Goal: Task Accomplishment & Management: Complete application form

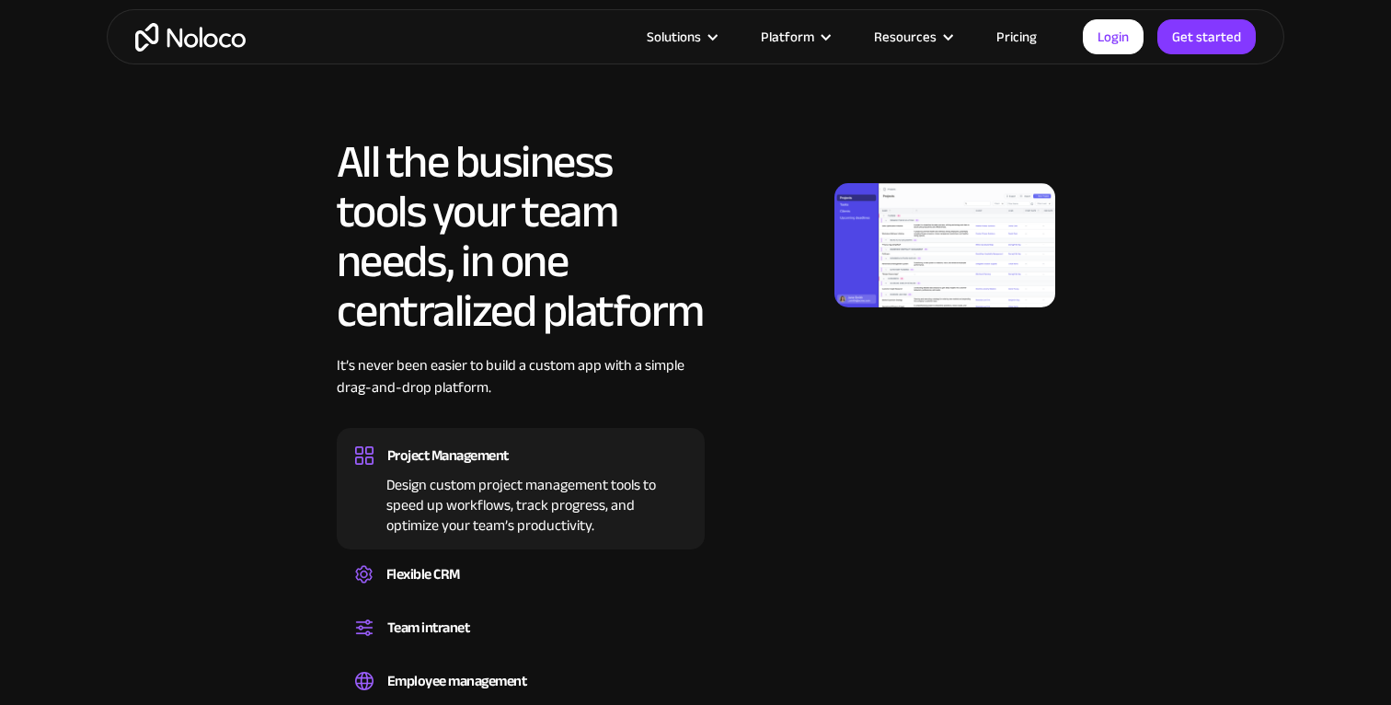
scroll to position [1172, 0]
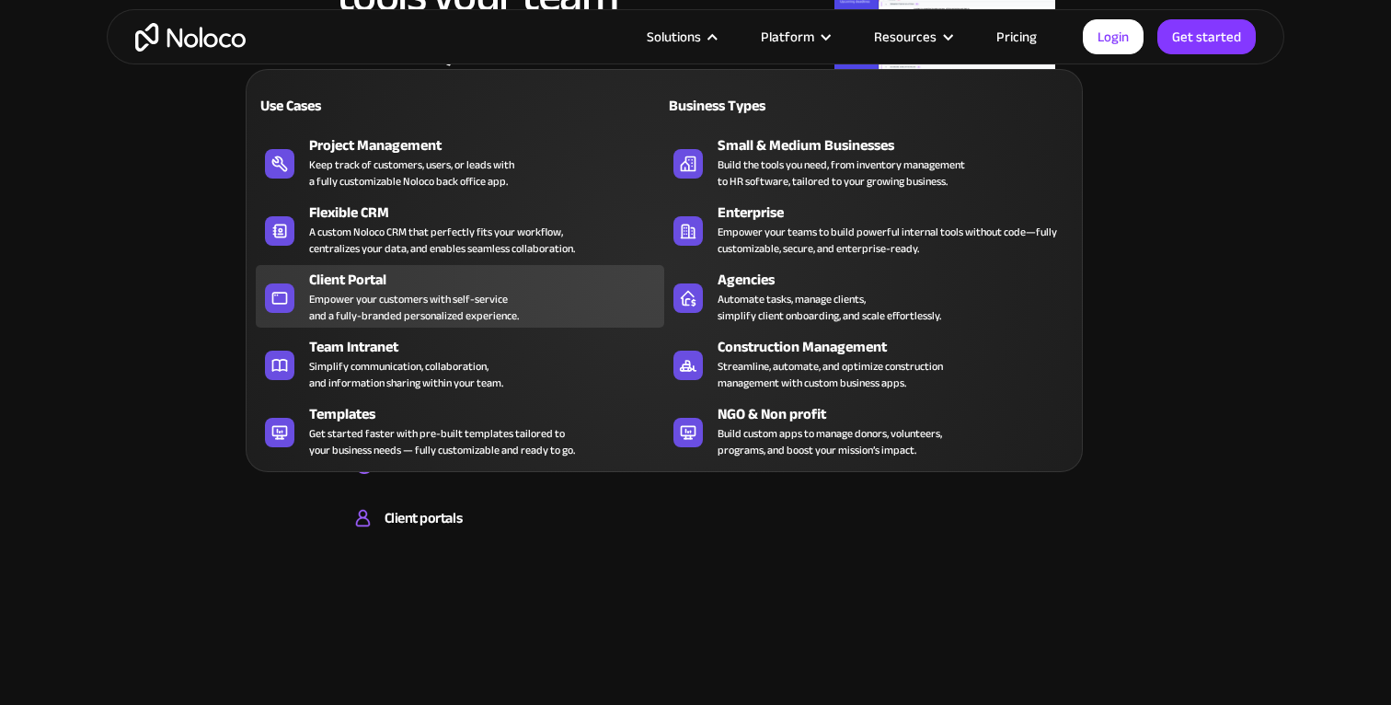
click at [455, 296] on div "Empower your customers with self-service and a fully-branded personalized exper…" at bounding box center [414, 307] width 210 height 33
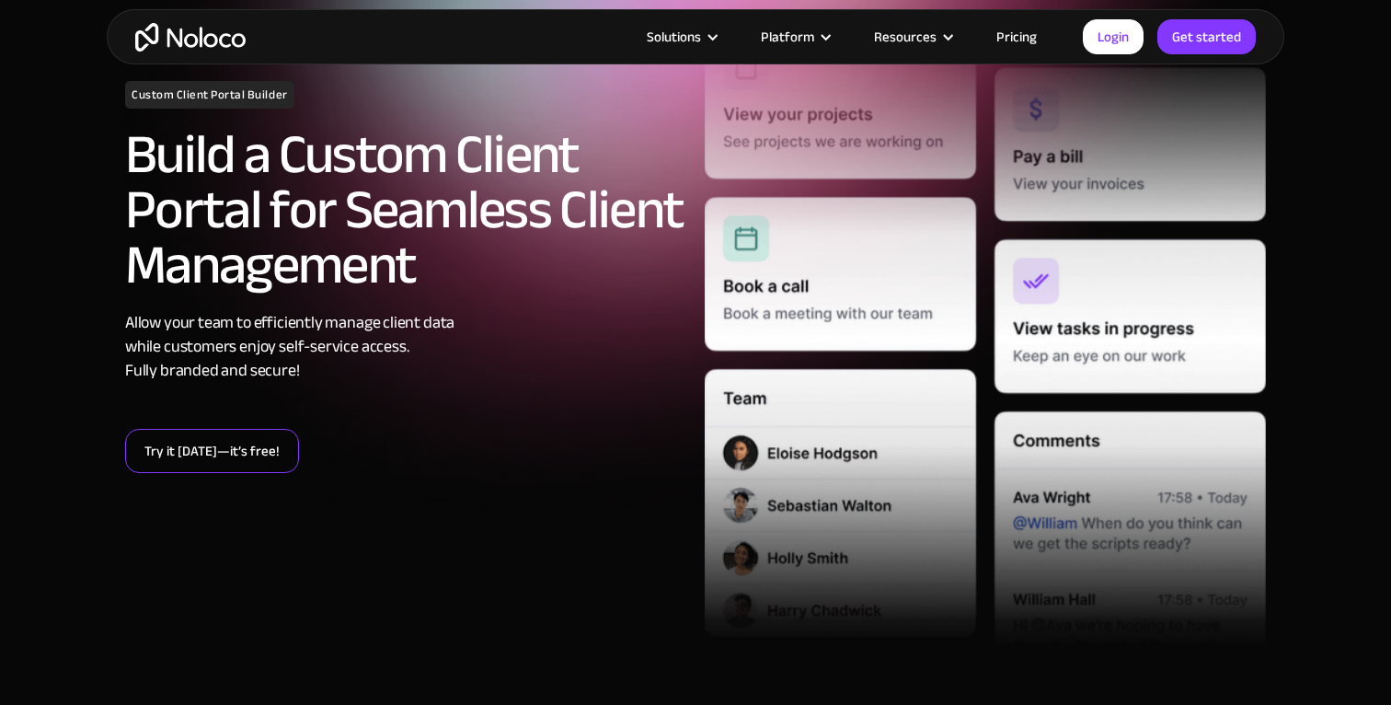
scroll to position [232, 0]
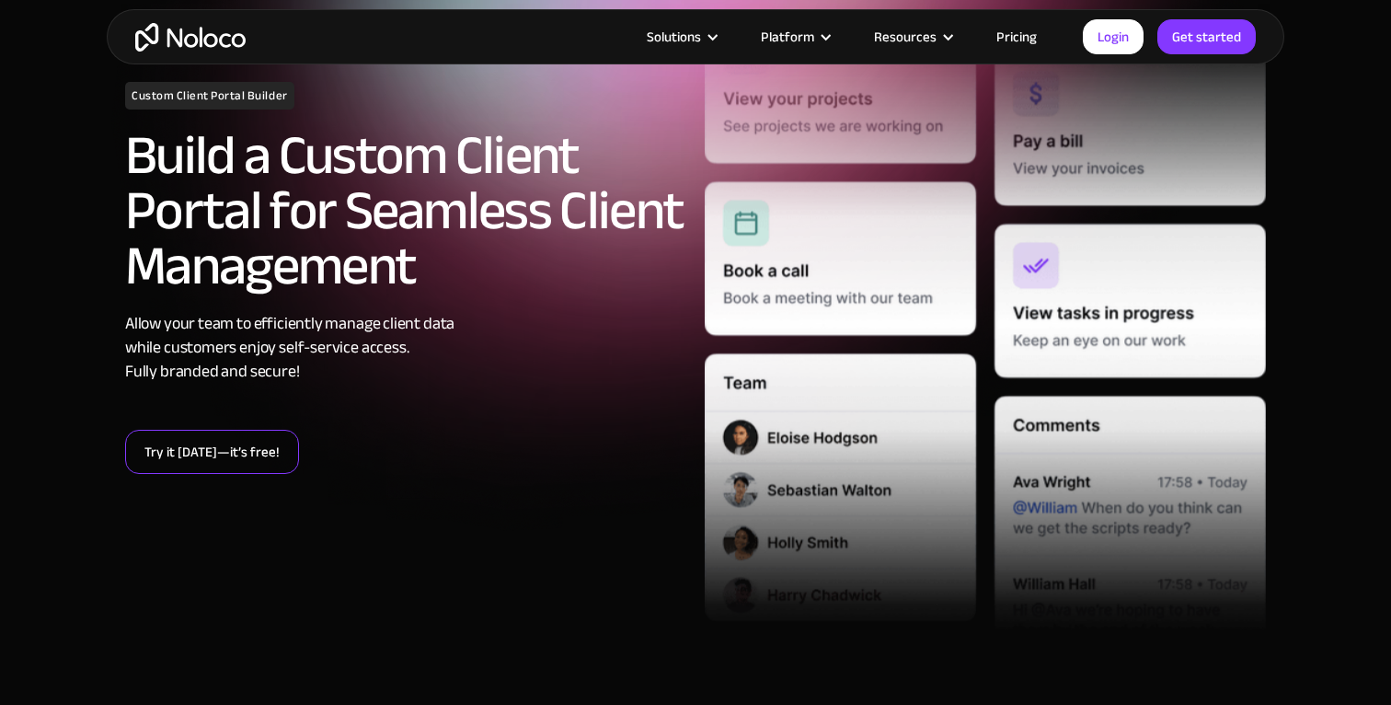
click at [245, 462] on link "Try it today—it’s free!" at bounding box center [212, 452] width 174 height 44
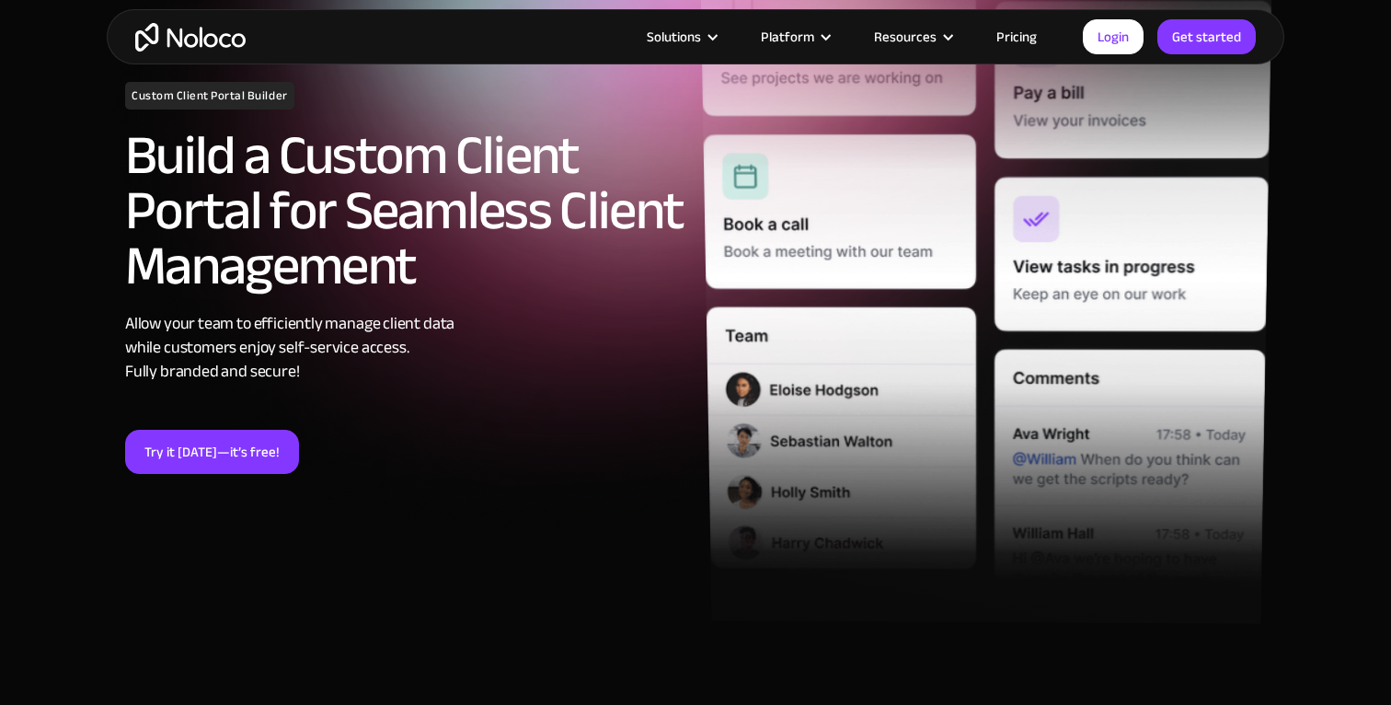
scroll to position [0, 0]
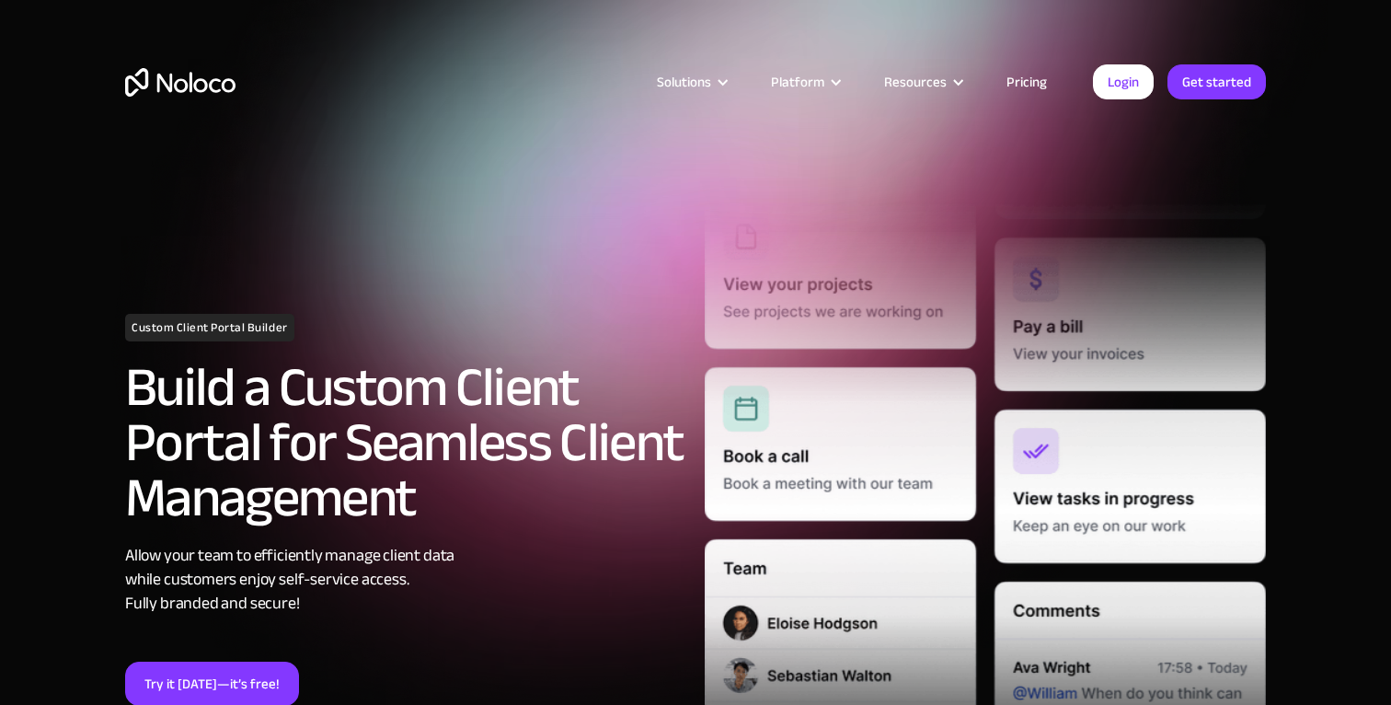
click at [1036, 92] on link "Pricing" at bounding box center [1026, 82] width 86 height 24
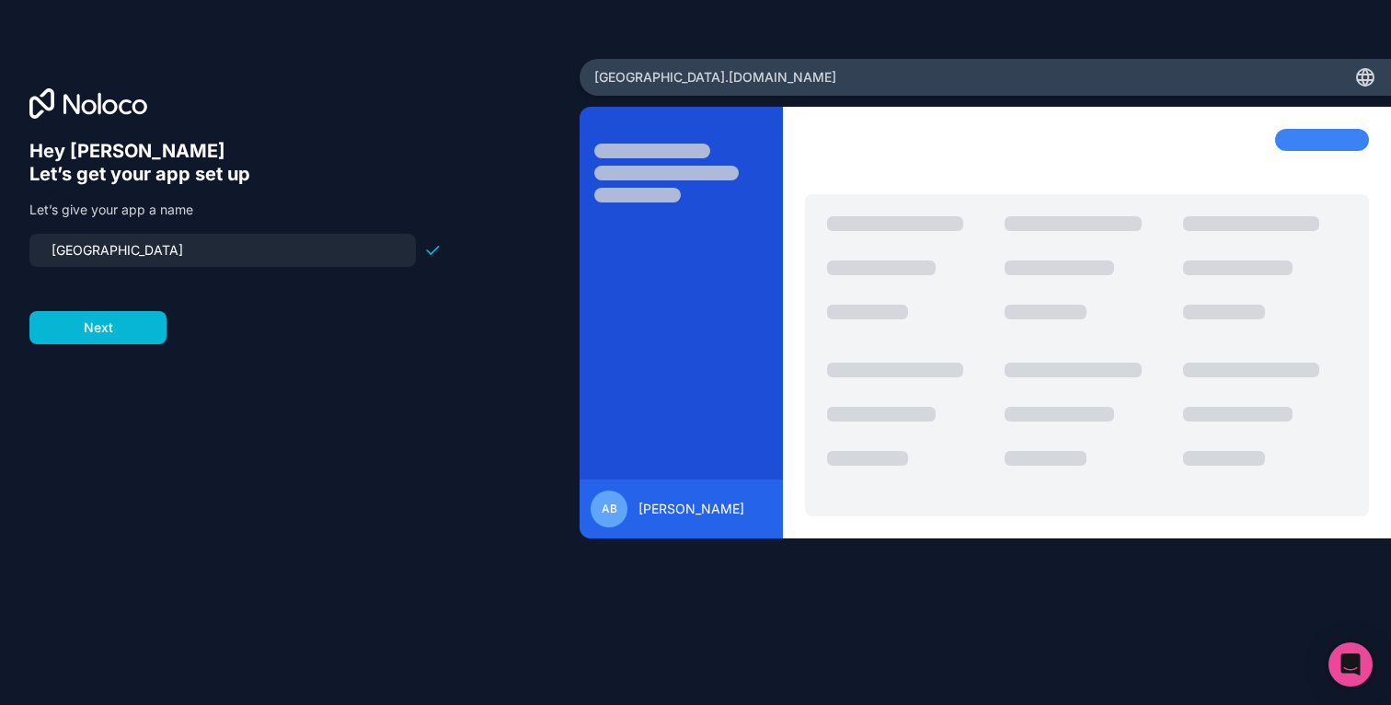
drag, startPoint x: 253, startPoint y: 255, endPoint x: 0, endPoint y: 216, distance: 255.9
click at [0, 222] on div "Hey [PERSON_NAME] 👋 Let’s get your app set up Let’s give your app a name [GEOGR…" at bounding box center [290, 352] width 580 height 587
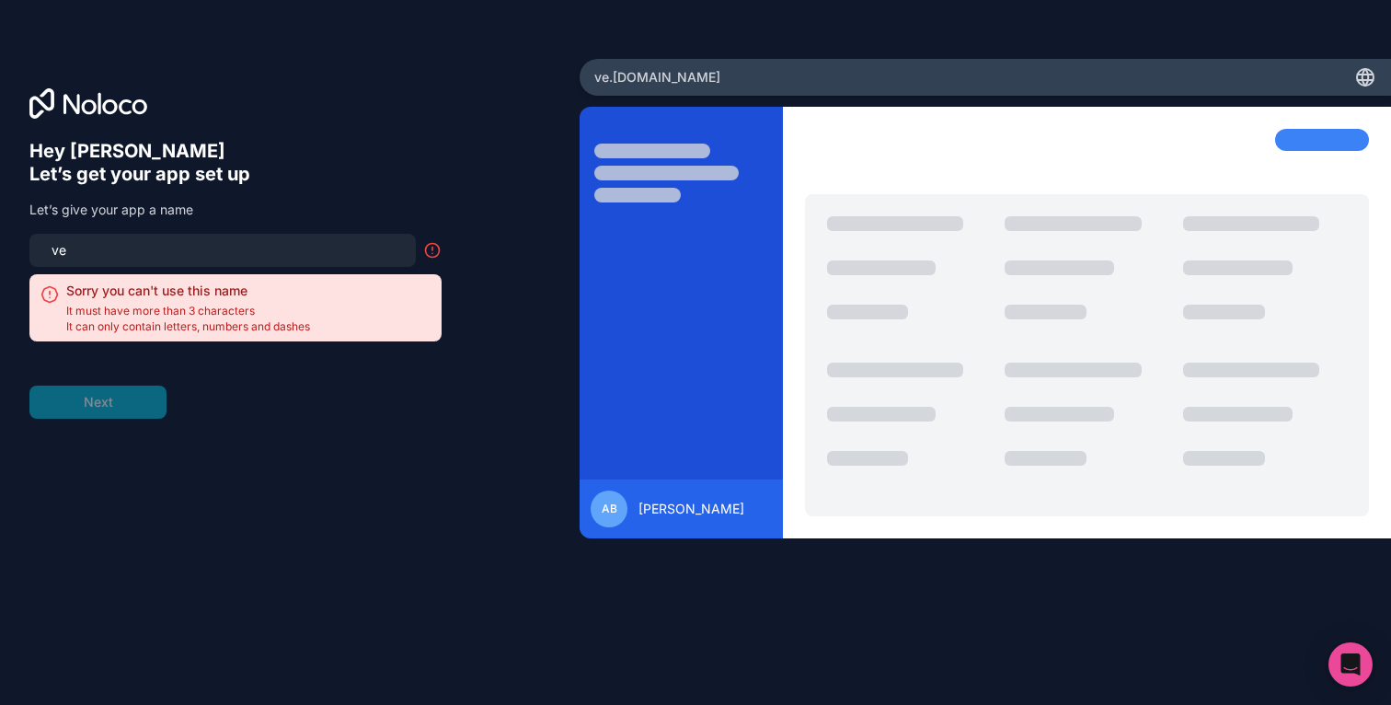
type input "v"
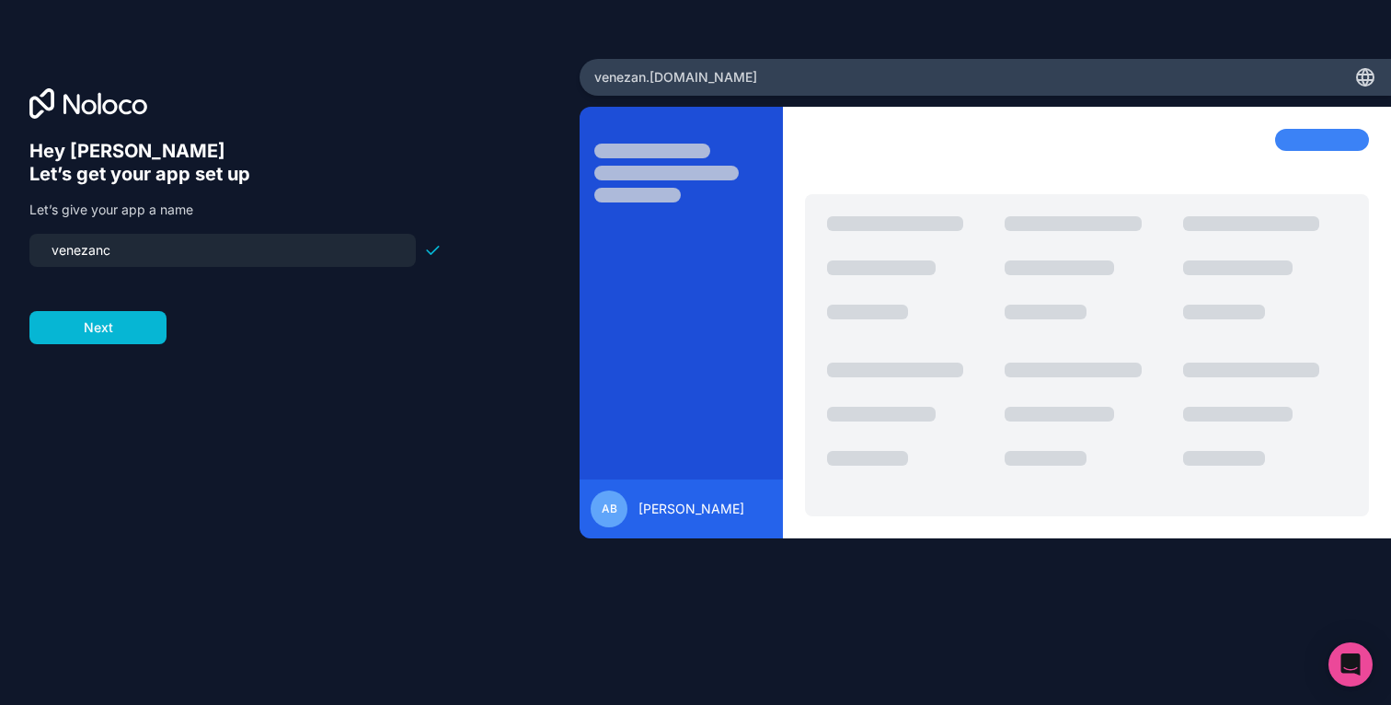
type input "[GEOGRAPHIC_DATA]"
click at [98, 318] on button "Next" at bounding box center [97, 327] width 137 height 33
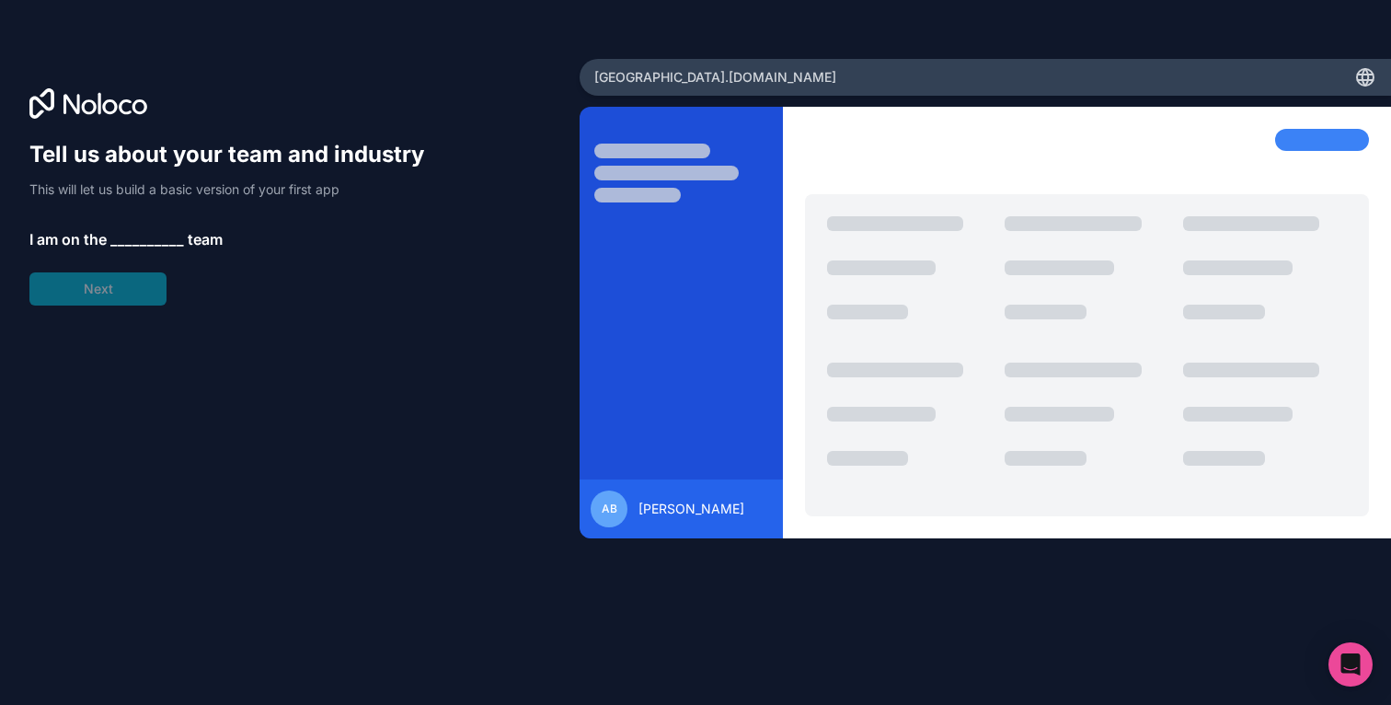
click at [147, 236] on span "__________" at bounding box center [147, 239] width 74 height 22
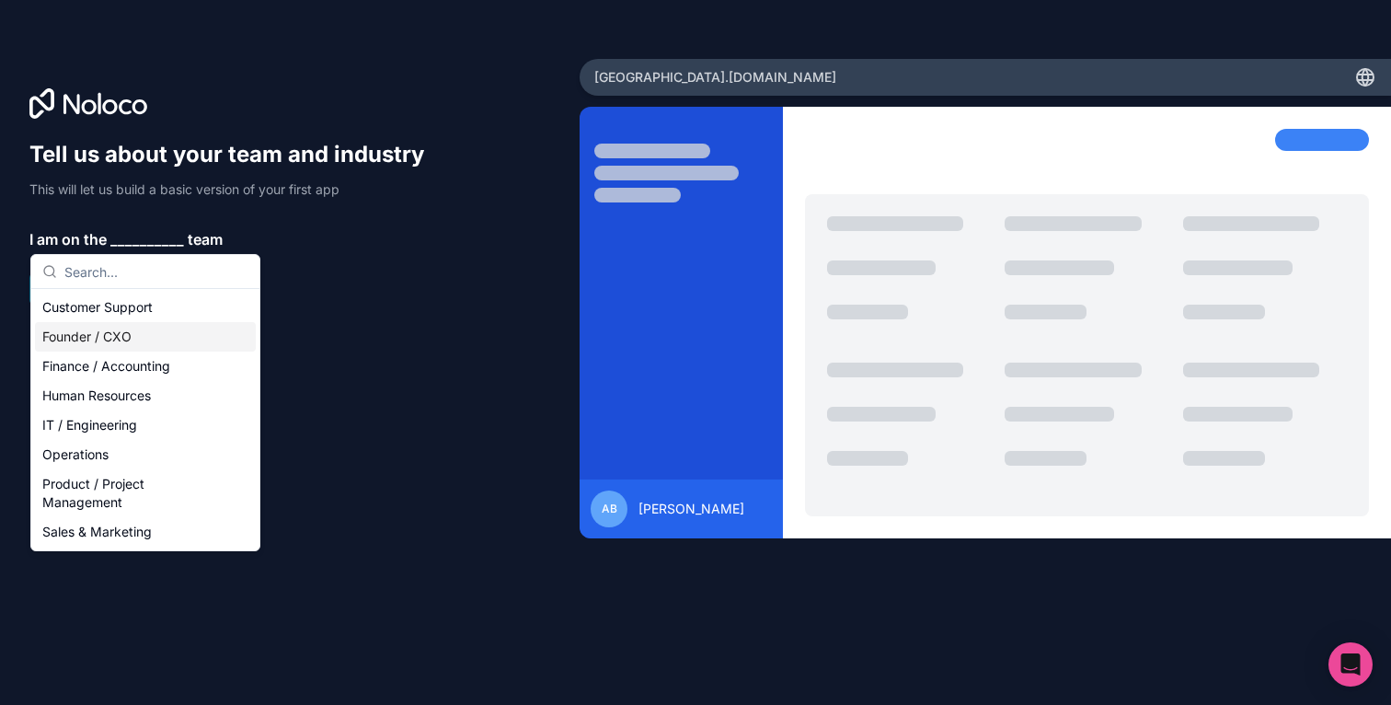
click at [147, 341] on div "Founder / CXO" at bounding box center [145, 336] width 221 height 29
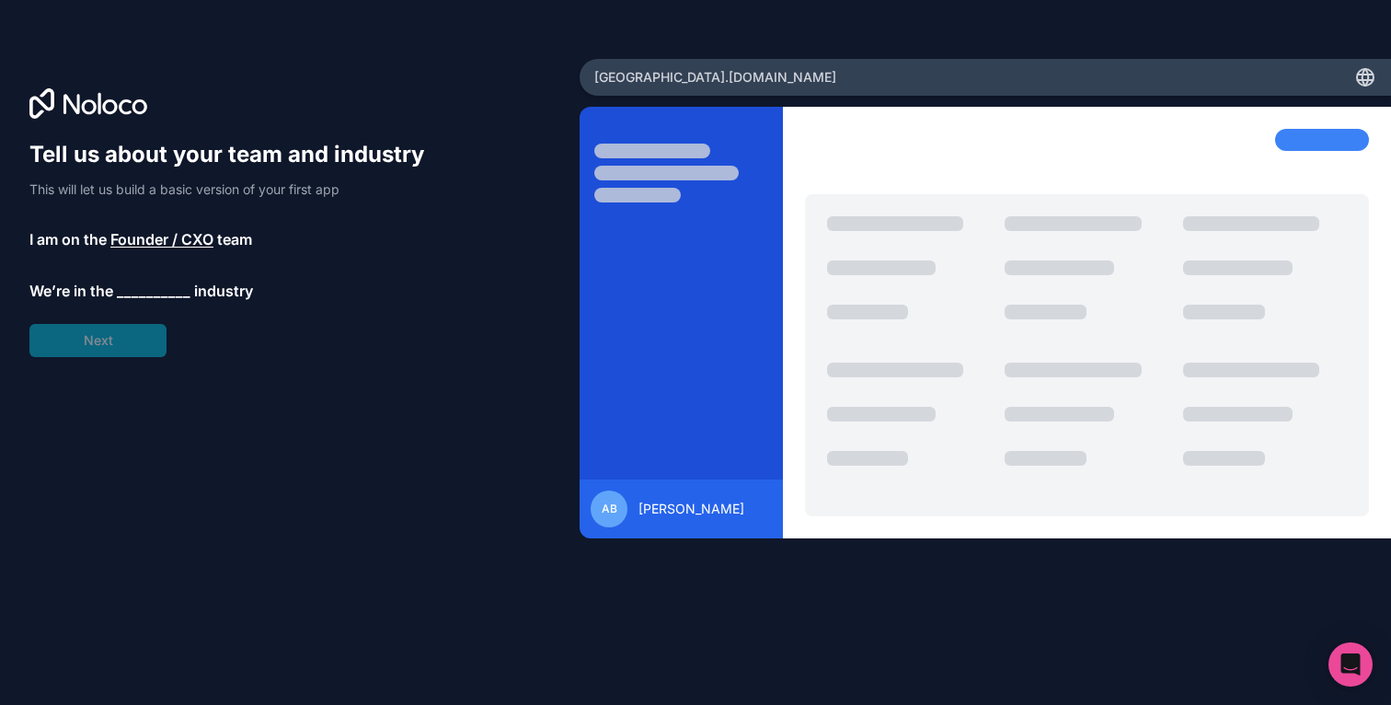
click at [136, 296] on span "__________" at bounding box center [154, 291] width 74 height 22
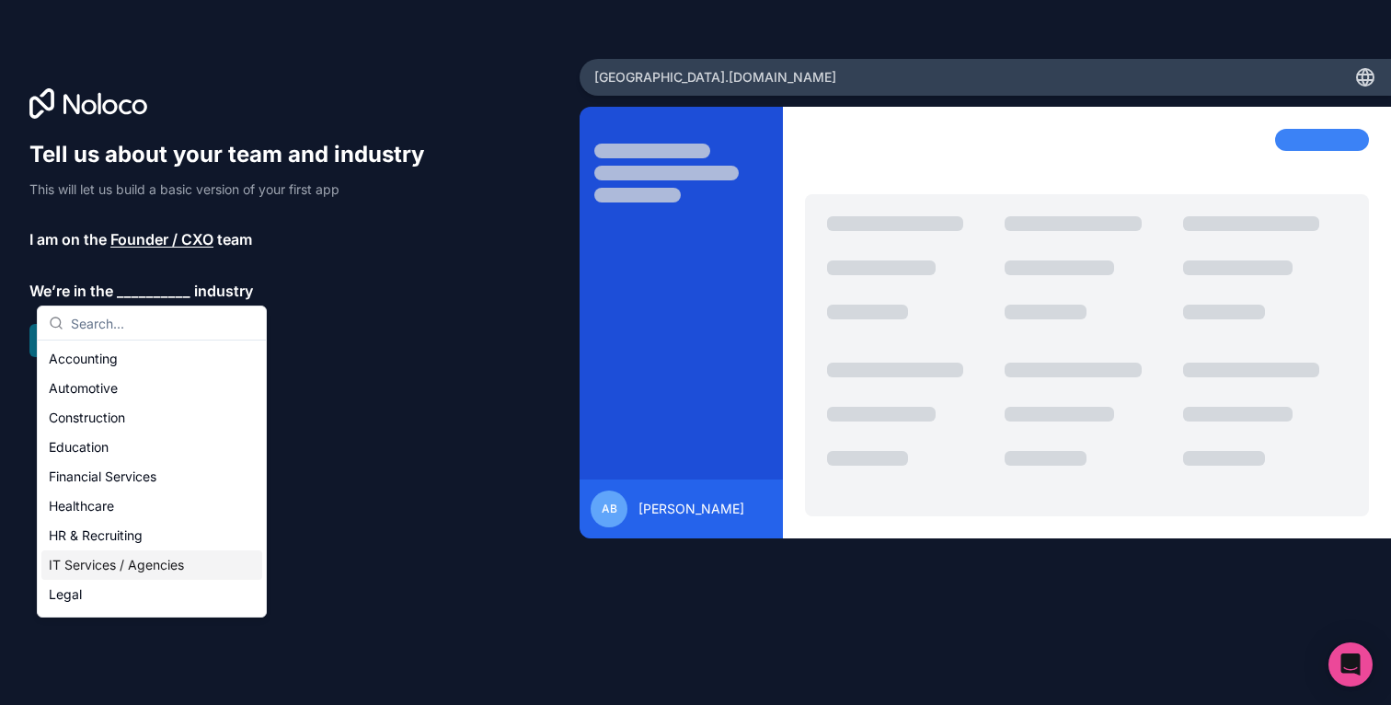
click at [176, 563] on div "IT Services / Agencies" at bounding box center [151, 564] width 221 height 29
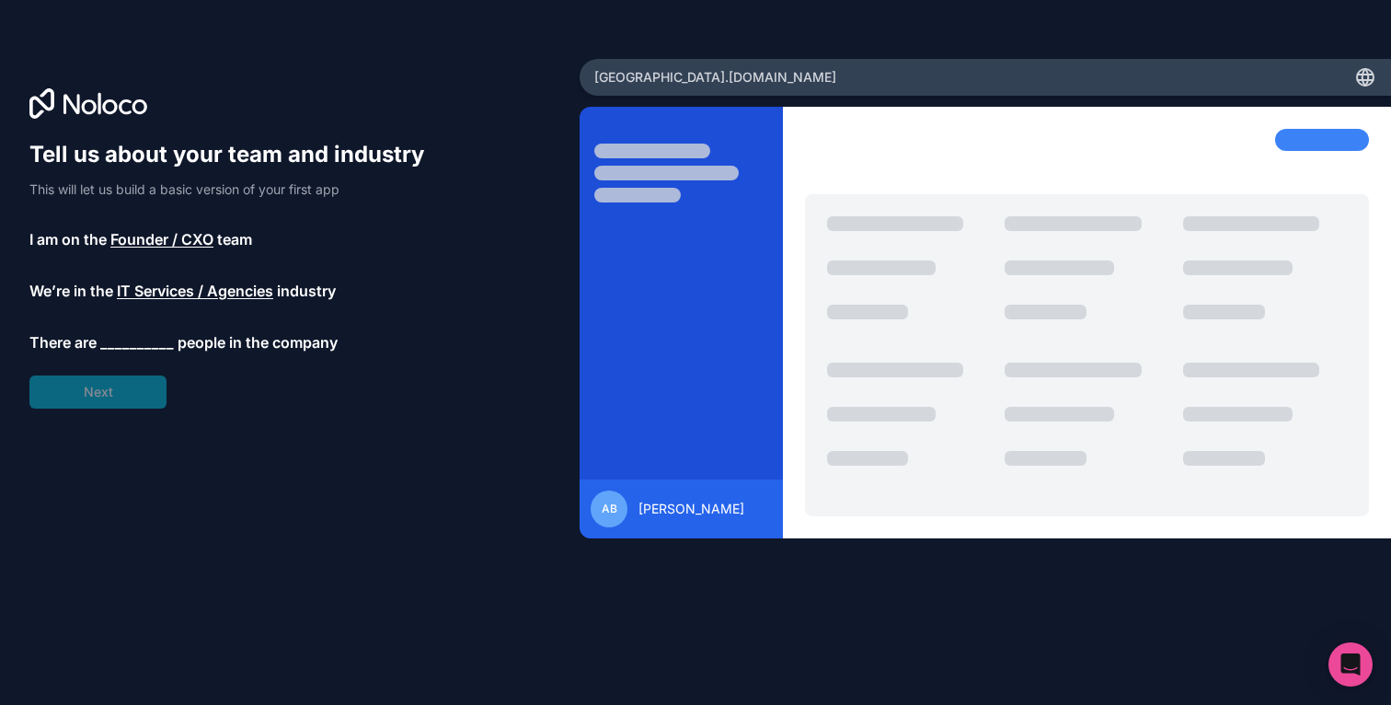
click at [114, 341] on span "__________" at bounding box center [137, 342] width 74 height 22
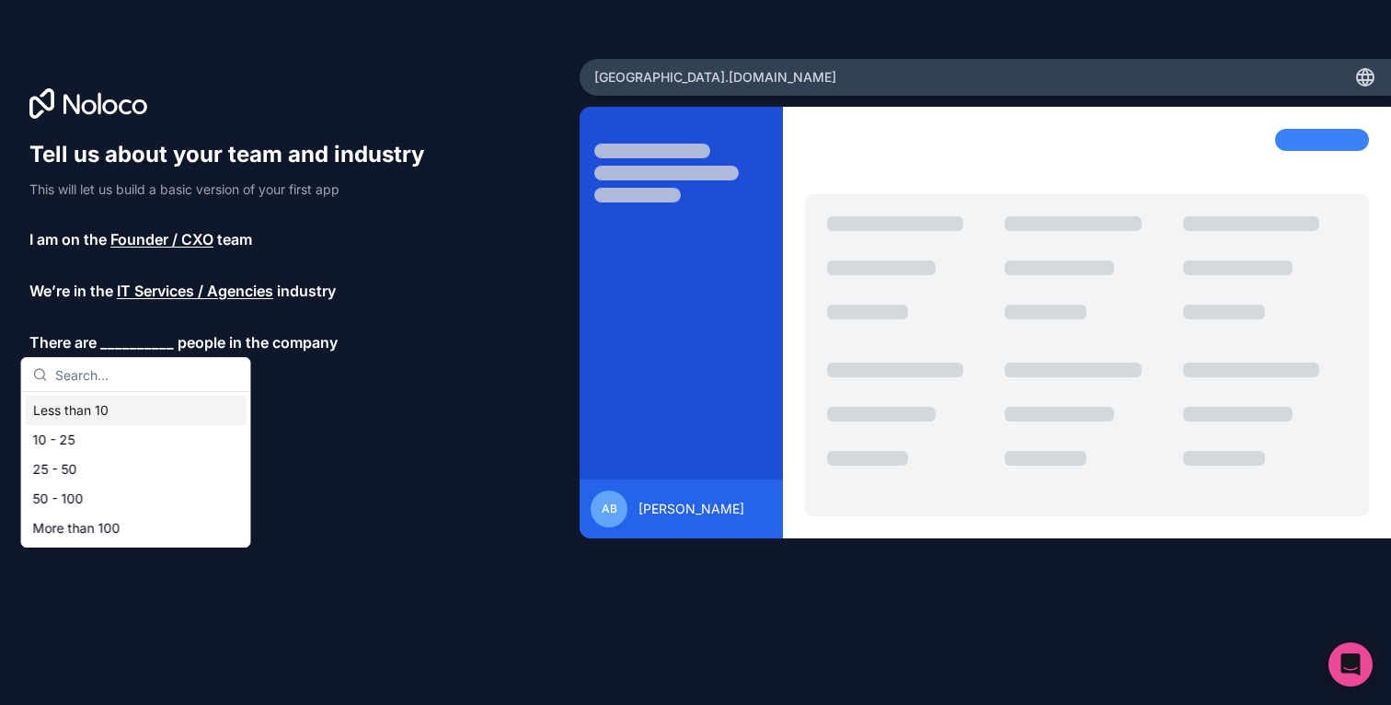
click at [122, 411] on div "Less than 10" at bounding box center [136, 410] width 221 height 29
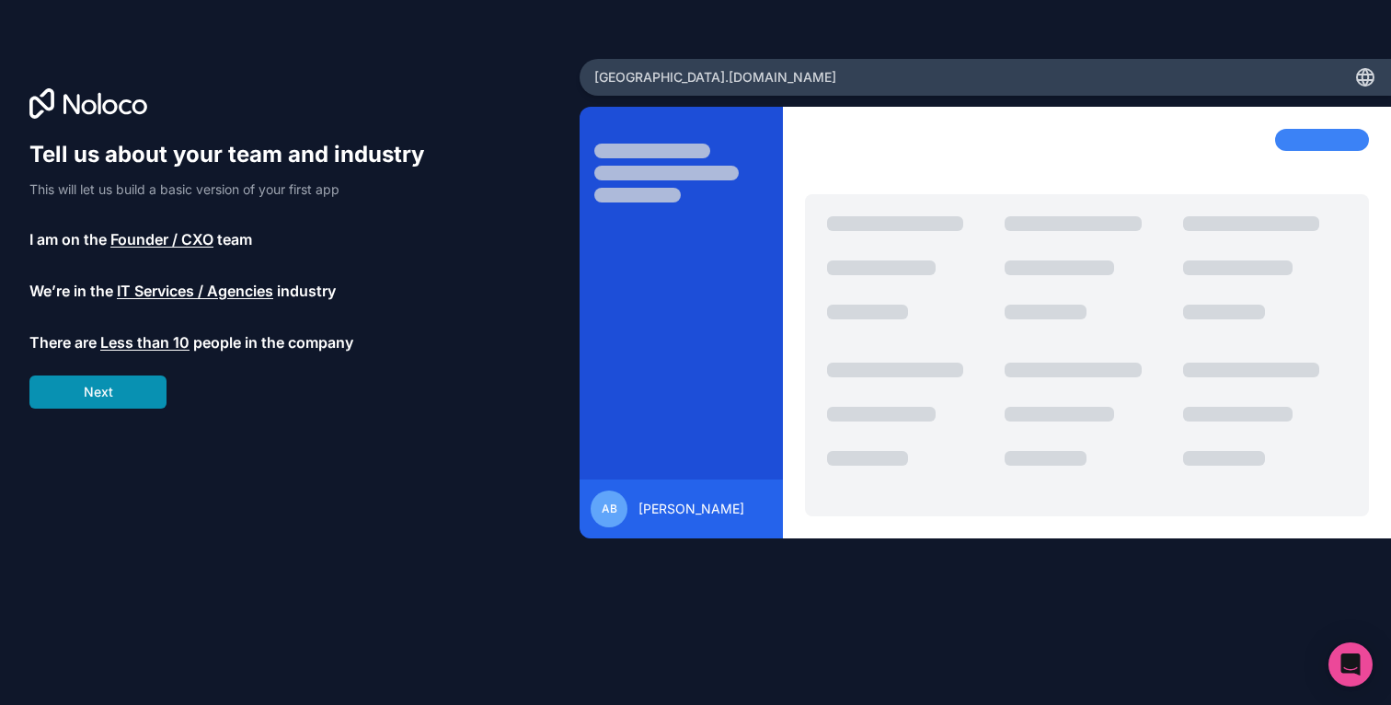
click at [130, 396] on button "Next" at bounding box center [97, 391] width 137 height 33
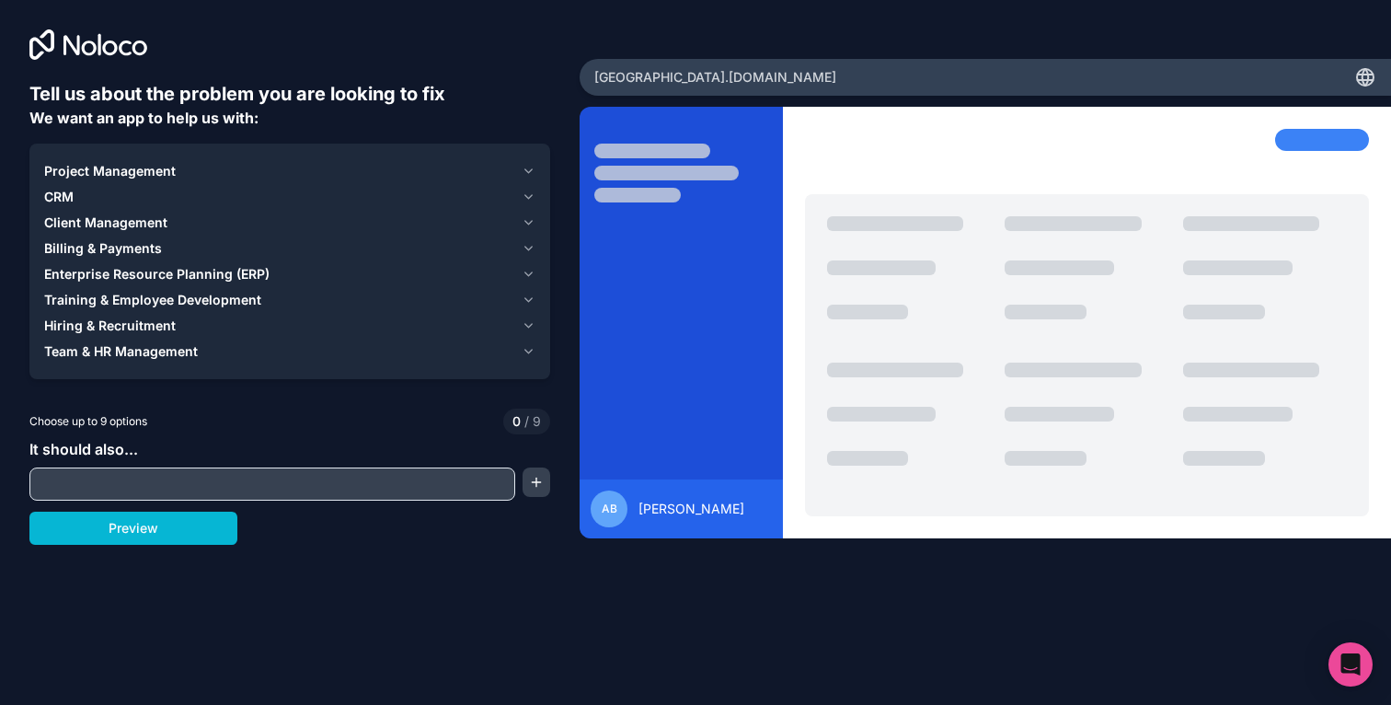
click at [203, 484] on input "text" at bounding box center [272, 484] width 477 height 26
click at [231, 433] on div "Choose up to 9 options 0 / 9" at bounding box center [289, 421] width 521 height 26
click at [138, 171] on span "Project Management" at bounding box center [110, 171] width 132 height 18
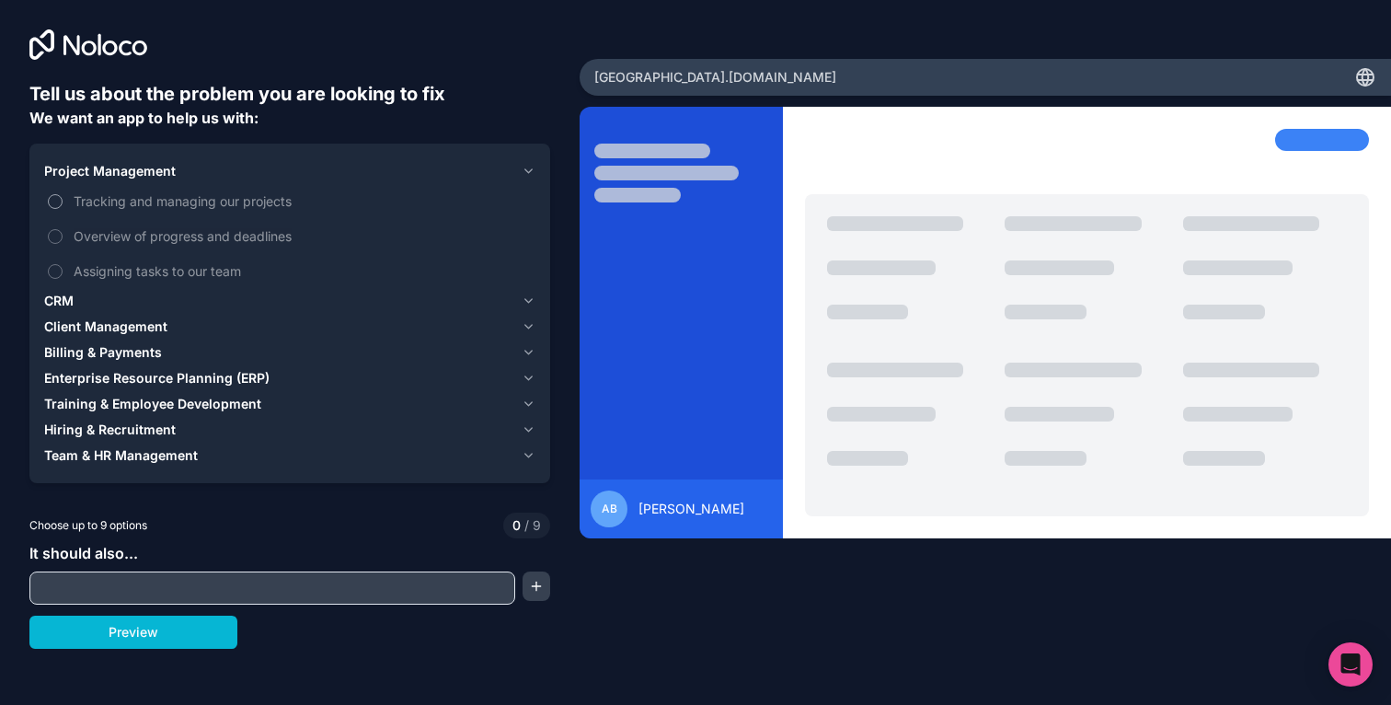
click at [117, 203] on span "Tracking and managing our projects" at bounding box center [303, 200] width 458 height 19
click at [63, 203] on button "Tracking and managing our projects" at bounding box center [55, 201] width 15 height 15
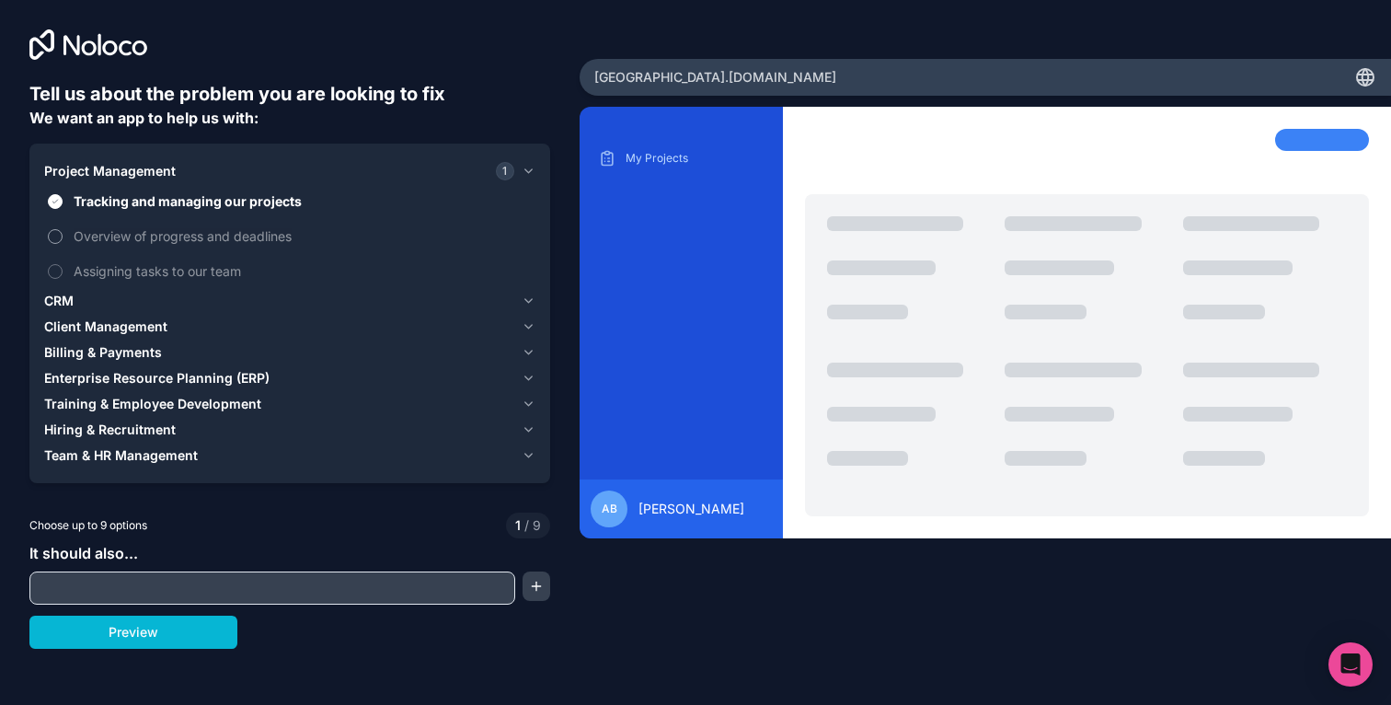
click at [135, 242] on span "Overview of progress and deadlines" at bounding box center [303, 235] width 458 height 19
click at [63, 242] on button "Overview of progress and deadlines" at bounding box center [55, 236] width 15 height 15
click at [143, 269] on span "Assigning tasks to our team" at bounding box center [303, 270] width 458 height 19
click at [63, 269] on button "Assigning tasks to our team" at bounding box center [55, 271] width 15 height 15
click at [84, 294] on div "CRM" at bounding box center [279, 301] width 470 height 18
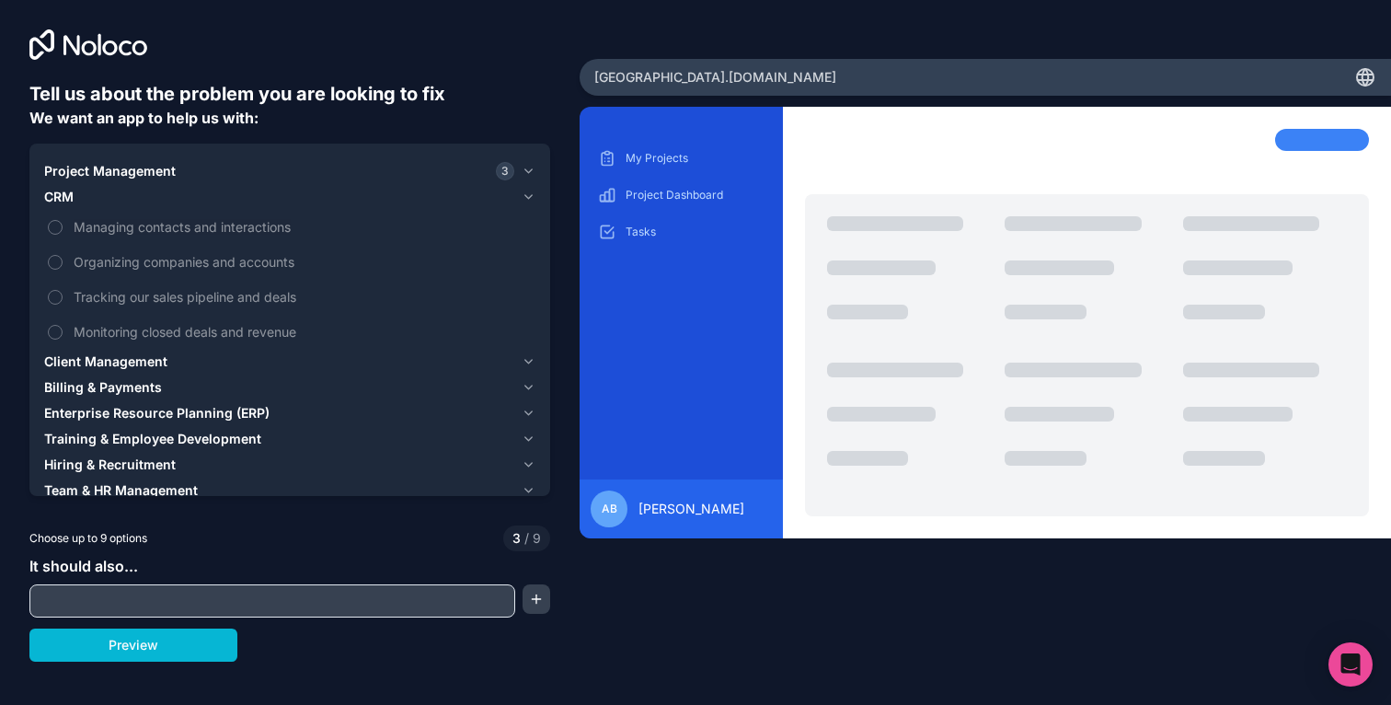
click at [133, 364] on span "Client Management" at bounding box center [105, 361] width 123 height 18
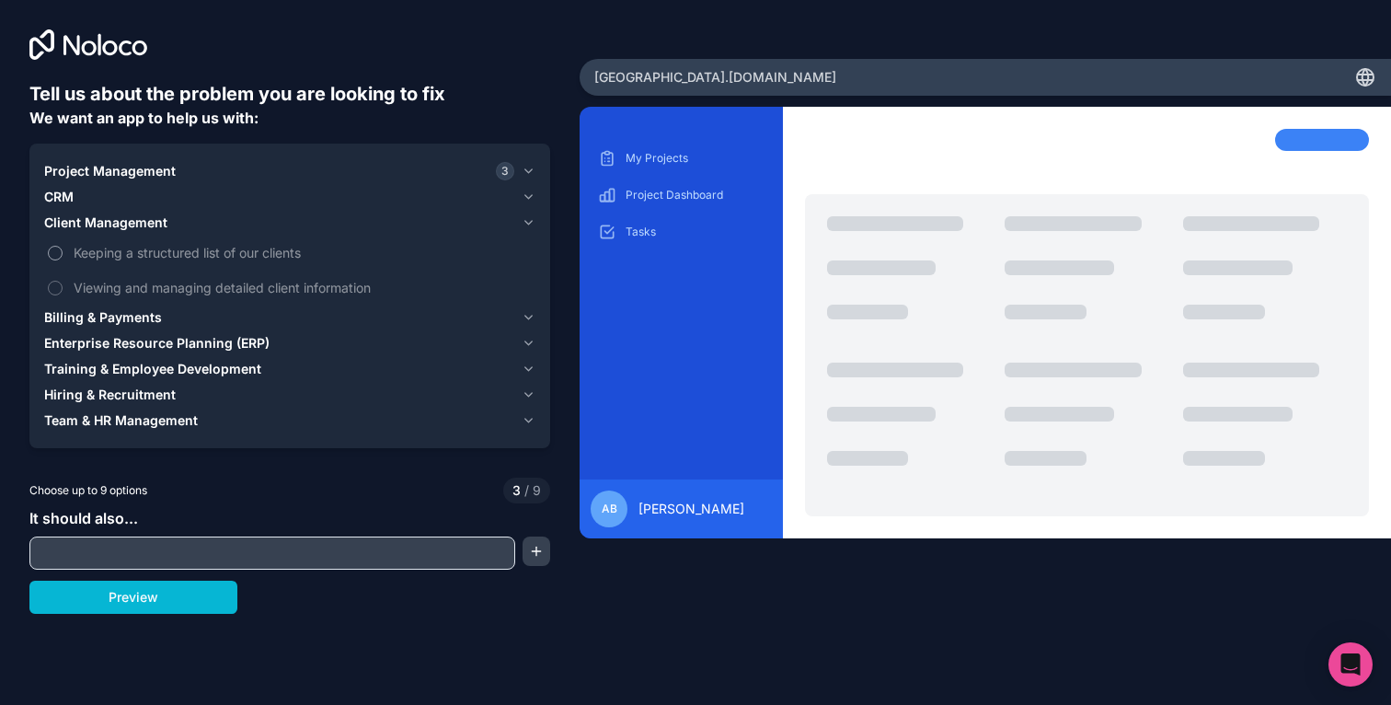
click at [126, 251] on span "Keeping a structured list of our clients" at bounding box center [303, 252] width 458 height 19
click at [63, 251] on button "Keeping a structured list of our clients" at bounding box center [55, 253] width 15 height 15
click at [178, 290] on span "Viewing and managing detailed client information" at bounding box center [303, 287] width 458 height 19
click at [63, 290] on button "Viewing and managing detailed client information" at bounding box center [55, 288] width 15 height 15
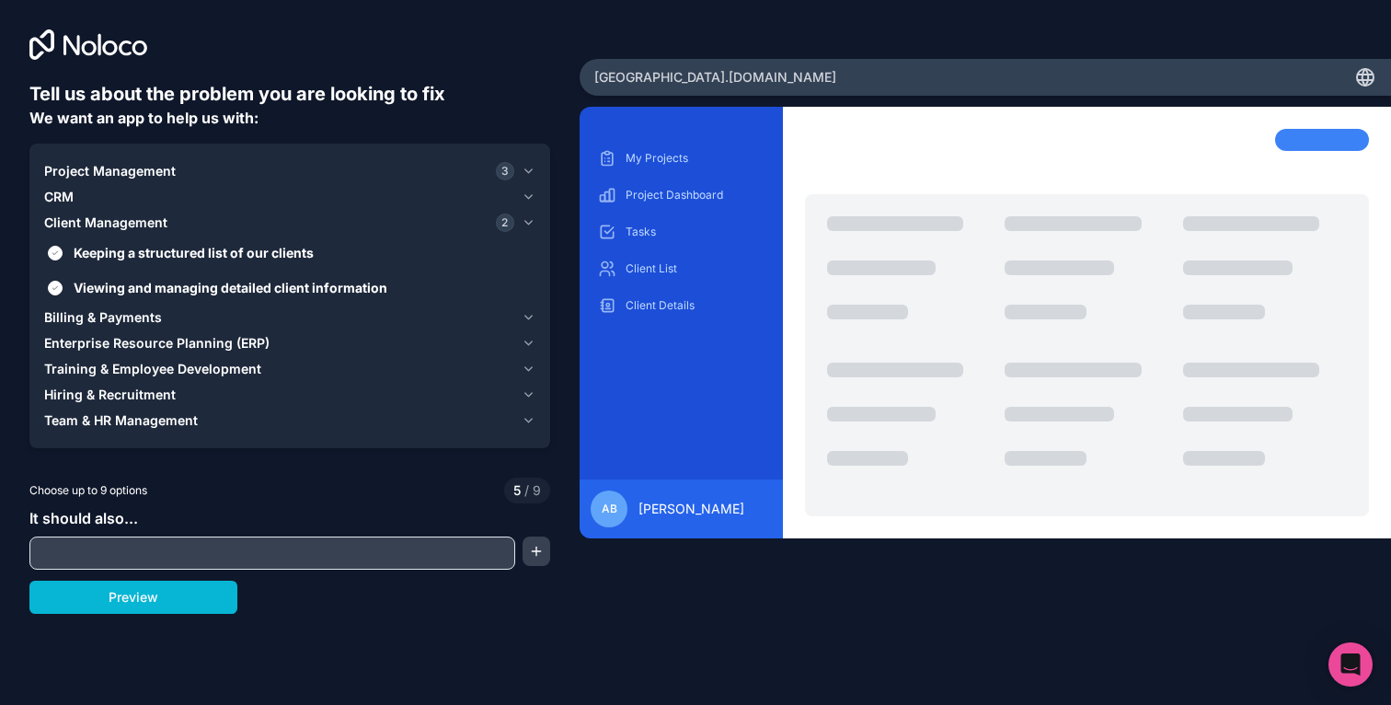
click at [147, 316] on span "Billing & Payments" at bounding box center [103, 317] width 118 height 18
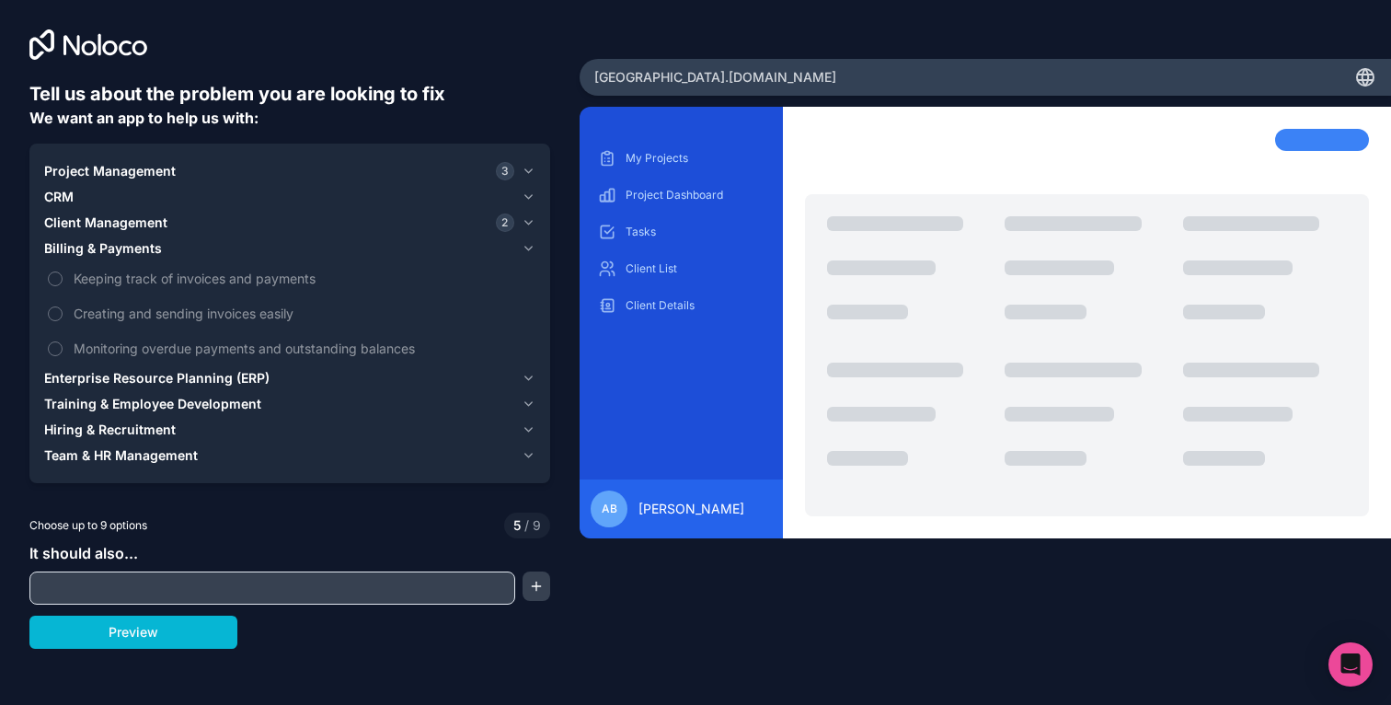
click at [152, 250] on span "Billing & Payments" at bounding box center [103, 248] width 118 height 18
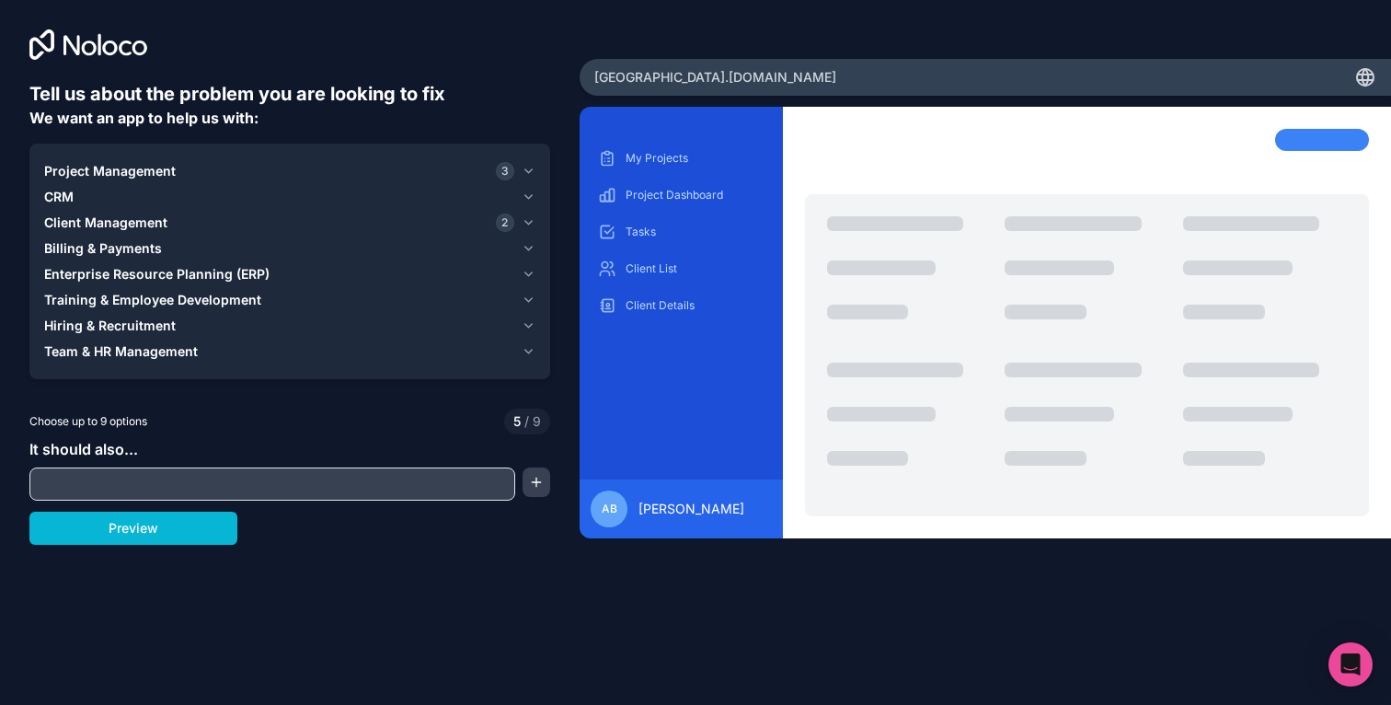
click at [144, 274] on span "Enterprise Resource Planning (ERP)" at bounding box center [156, 274] width 225 height 18
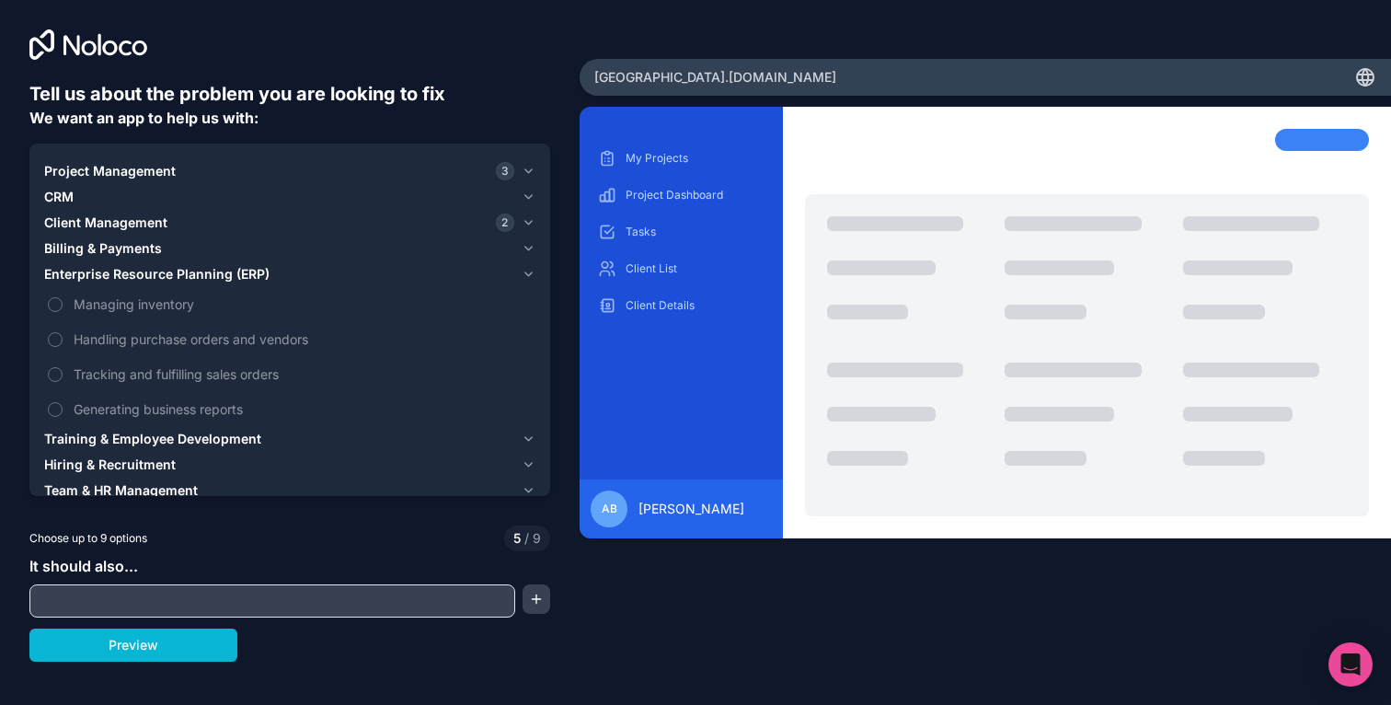
click at [155, 275] on span "Enterprise Resource Planning (ERP)" at bounding box center [156, 274] width 225 height 18
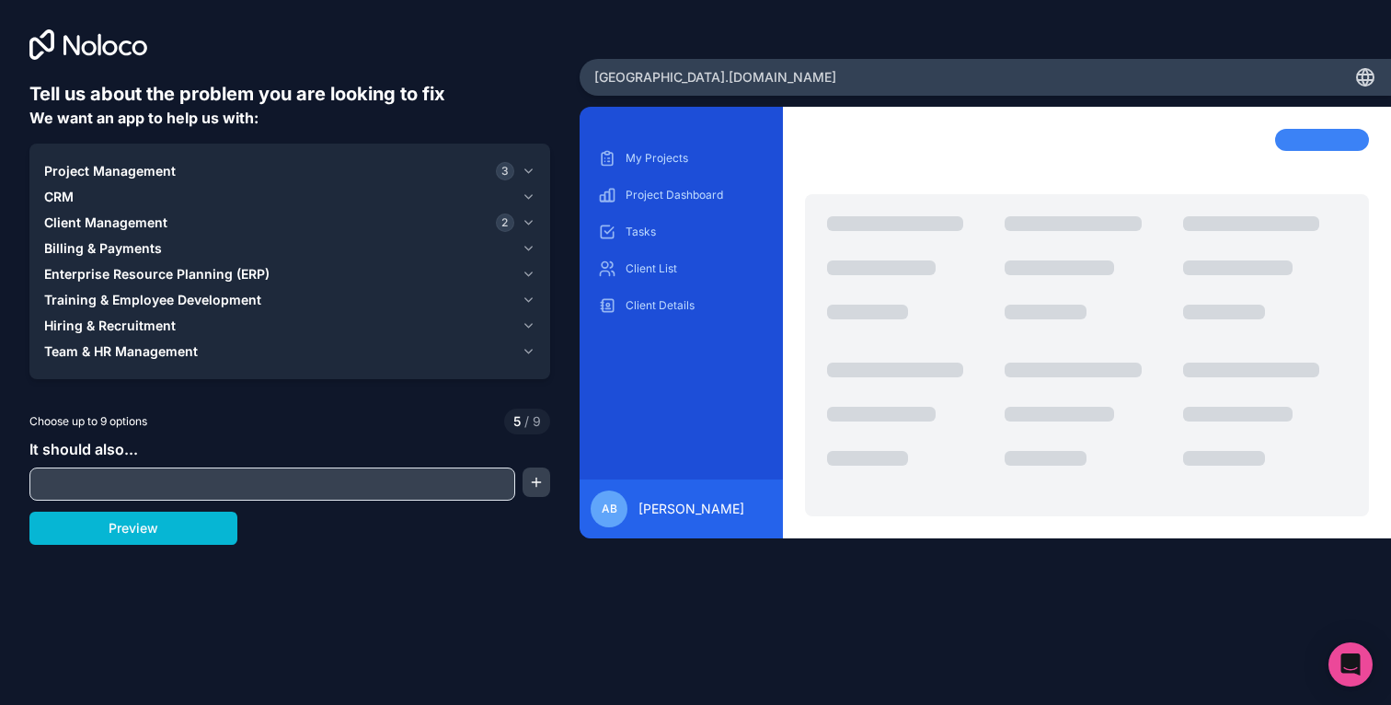
click at [195, 303] on span "Training & Employee Development" at bounding box center [152, 300] width 217 height 18
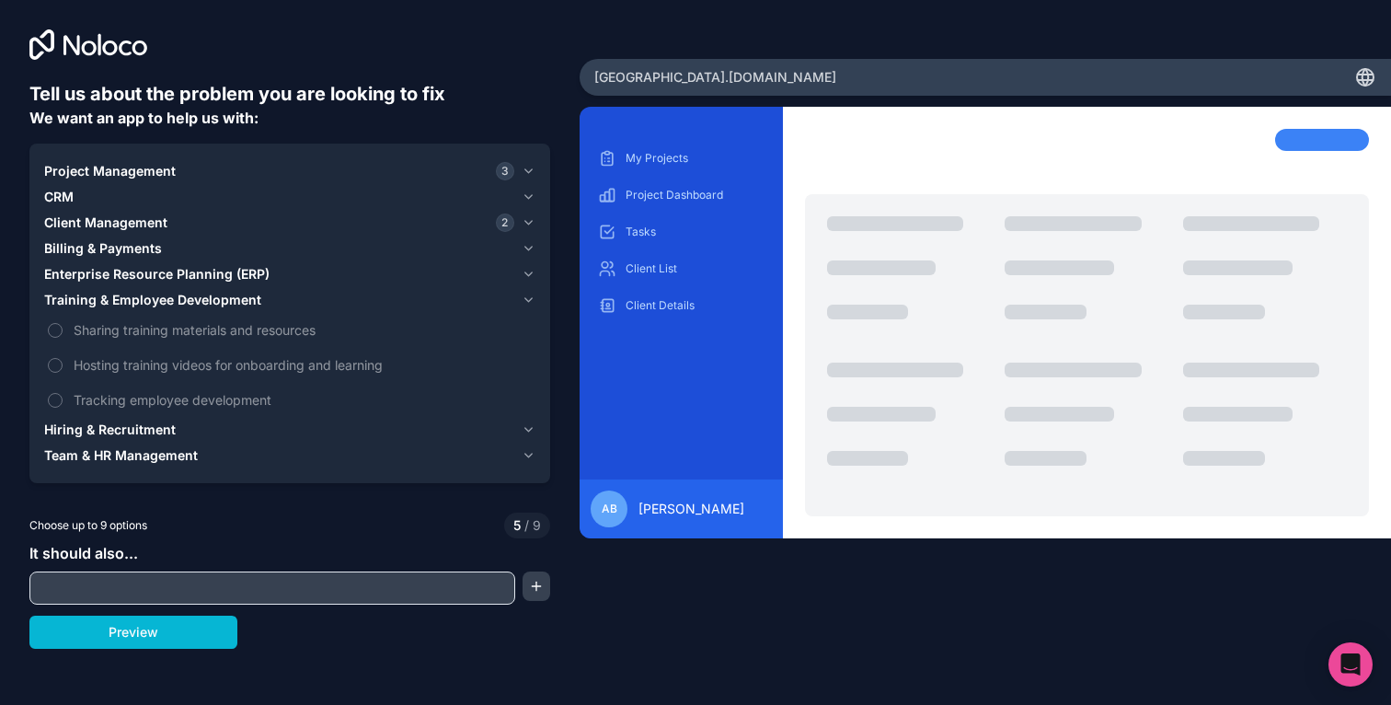
click at [201, 299] on span "Training & Employee Development" at bounding box center [152, 300] width 217 height 18
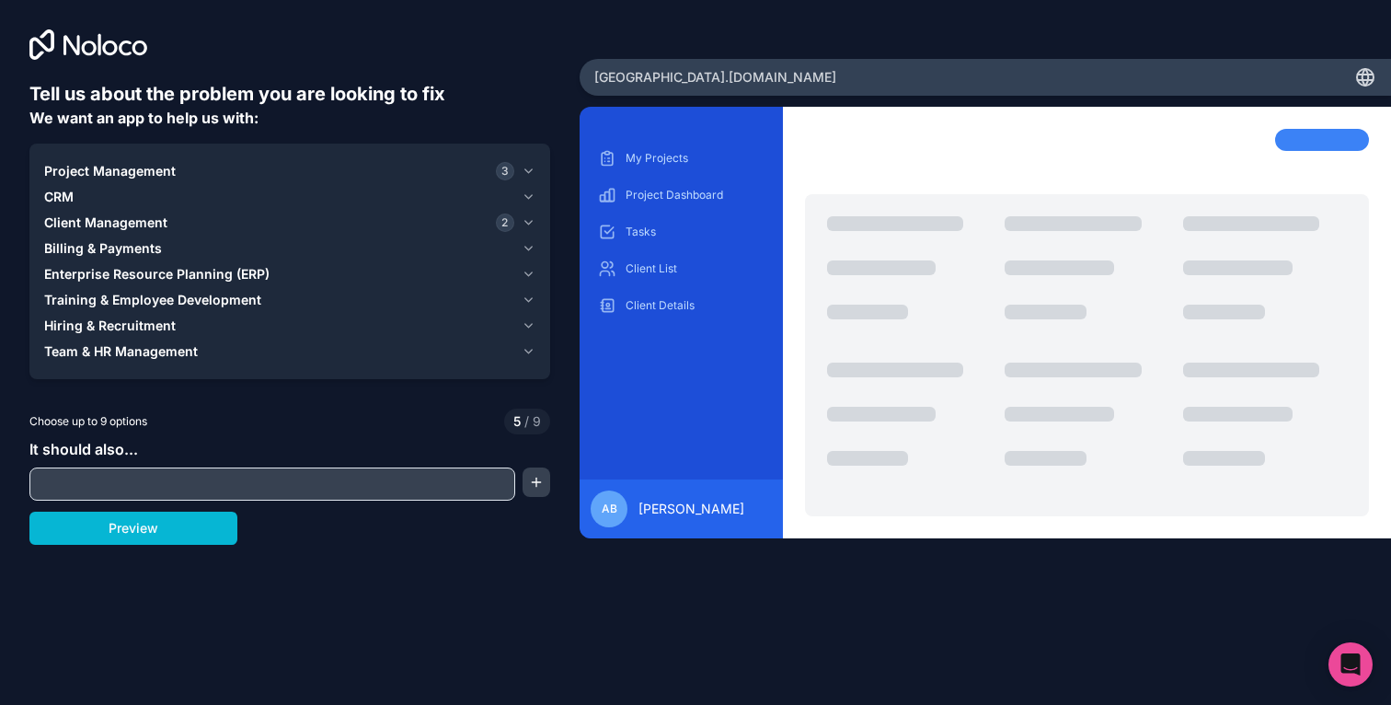
click at [203, 298] on span "Training & Employee Development" at bounding box center [152, 300] width 217 height 18
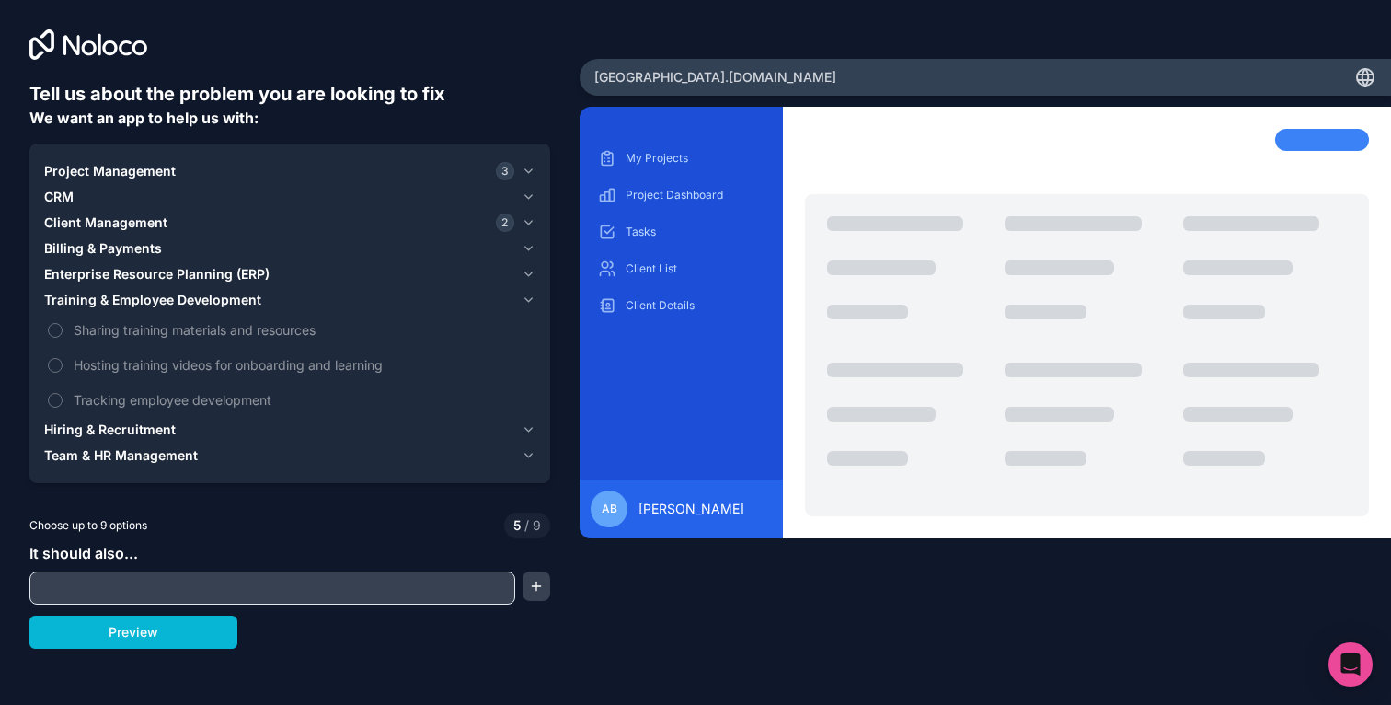
click at [203, 298] on span "Training & Employee Development" at bounding box center [152, 300] width 217 height 18
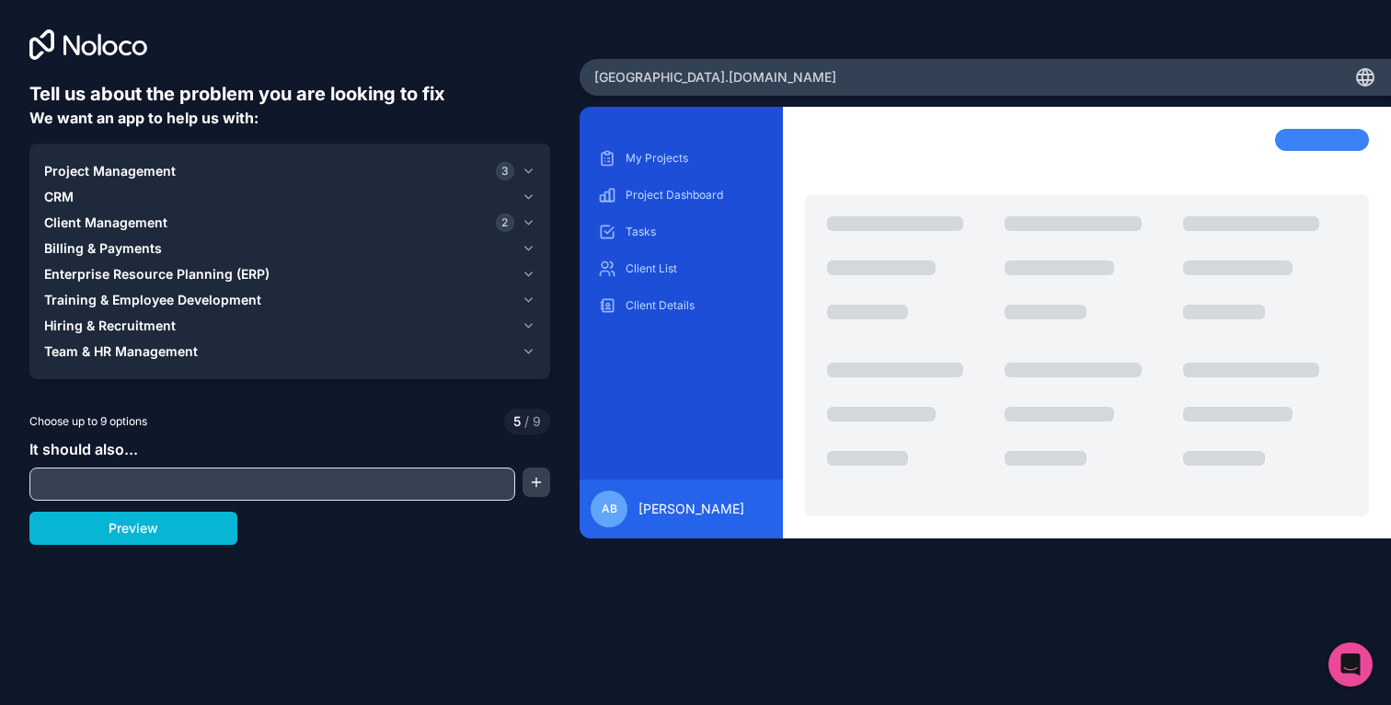
click at [181, 348] on span "Team & HR Management" at bounding box center [121, 351] width 154 height 18
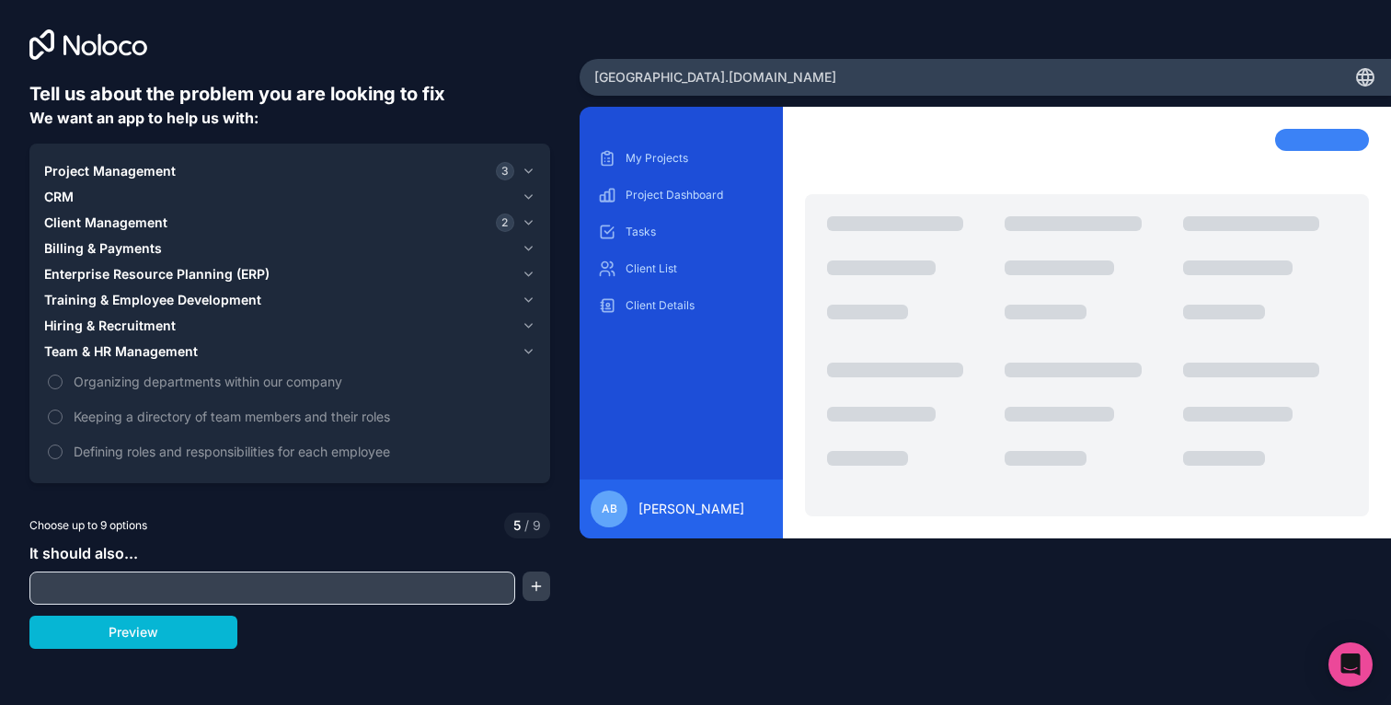
click at [190, 348] on span "Team & HR Management" at bounding box center [121, 351] width 154 height 18
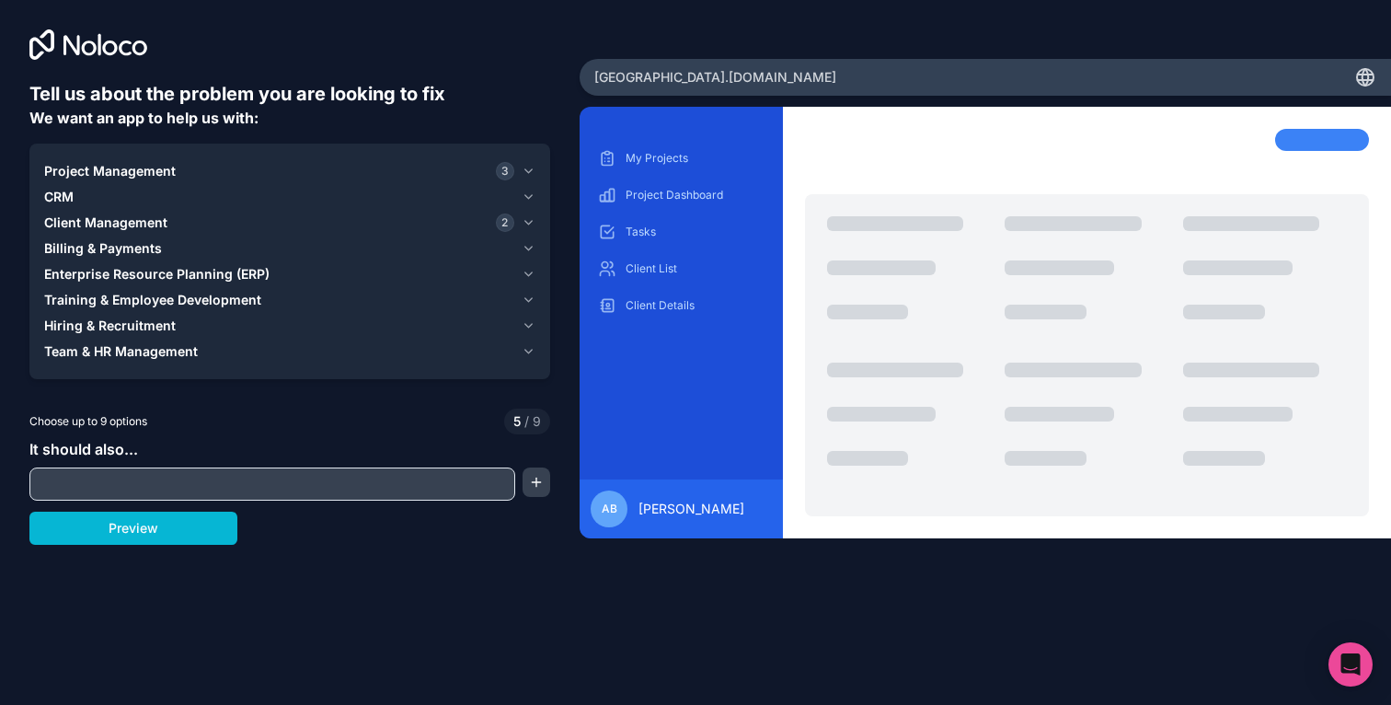
click at [169, 182] on button "Project Management 3" at bounding box center [289, 171] width 491 height 26
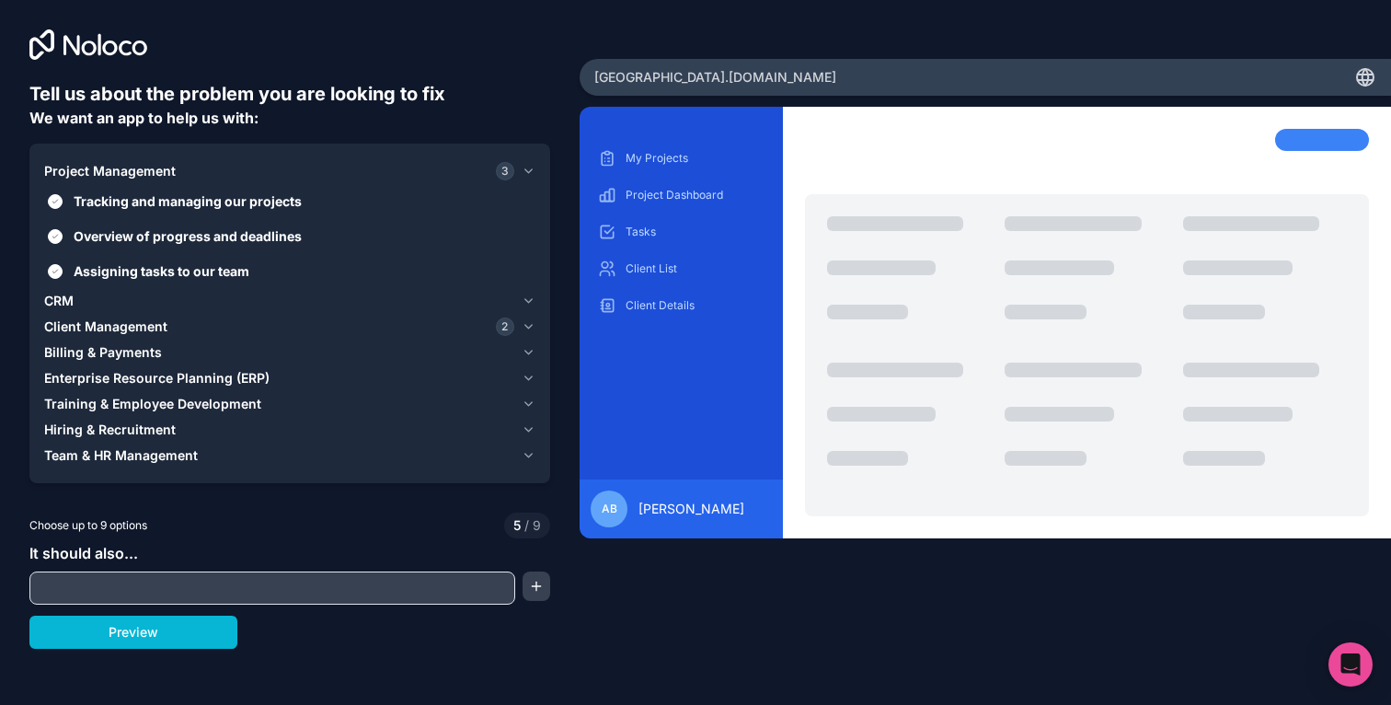
click at [182, 168] on div "Project Management 3" at bounding box center [279, 171] width 470 height 18
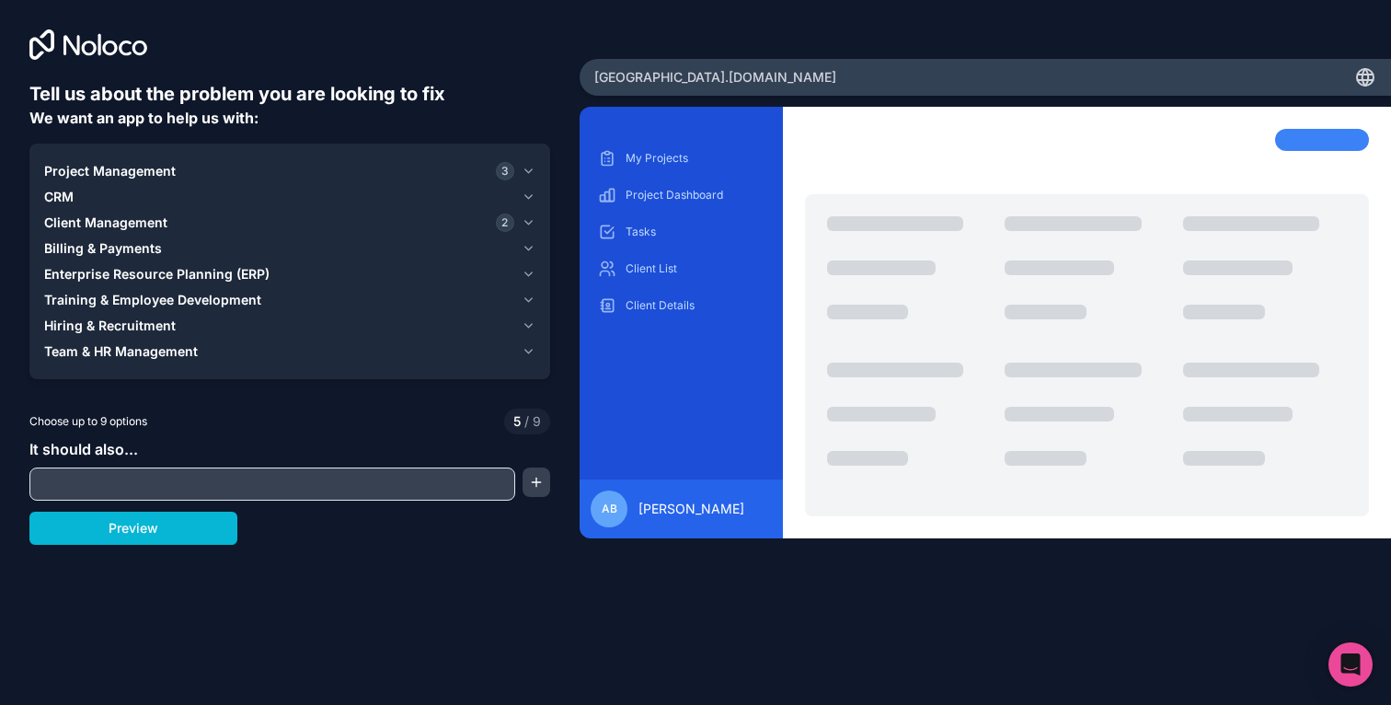
click at [166, 189] on div "CRM" at bounding box center [279, 197] width 470 height 18
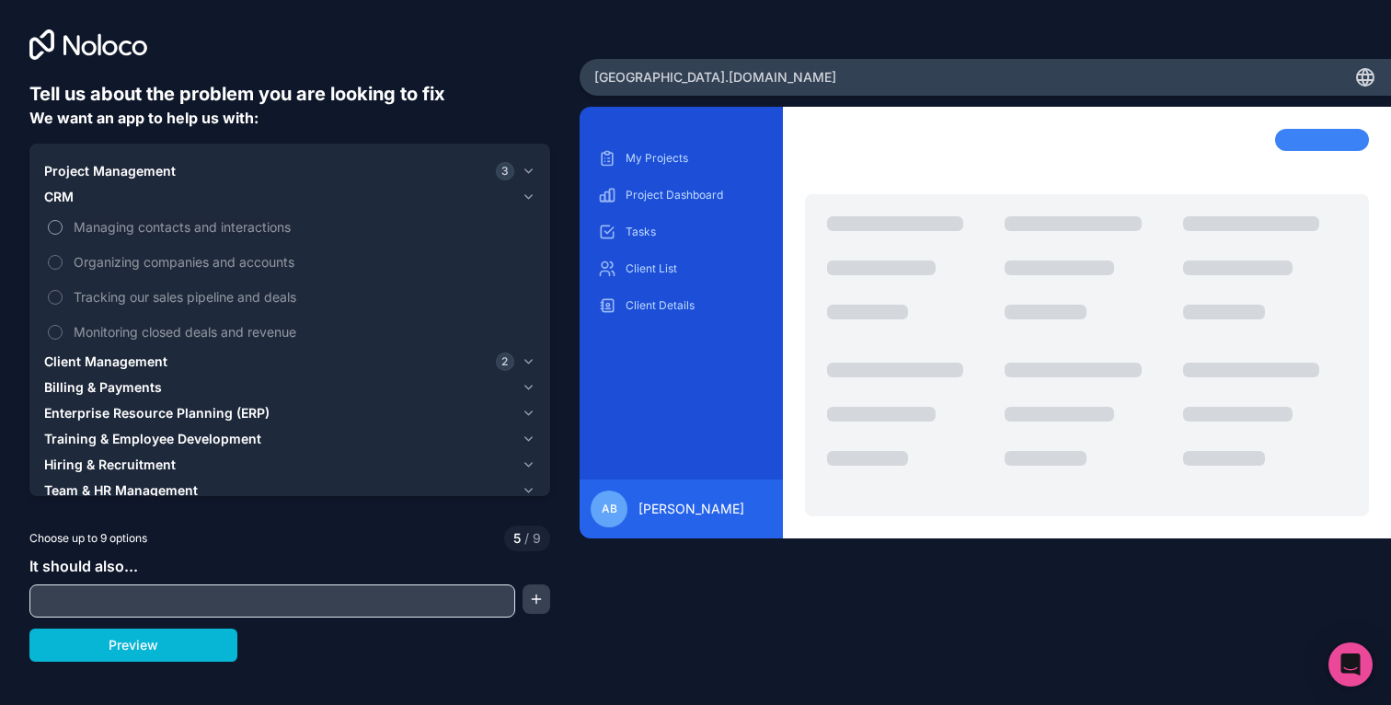
click at [161, 216] on label "Managing contacts and interactions" at bounding box center [289, 227] width 491 height 34
click at [63, 220] on button "Managing contacts and interactions" at bounding box center [55, 227] width 15 height 15
click at [111, 201] on div "CRM 1" at bounding box center [279, 197] width 470 height 18
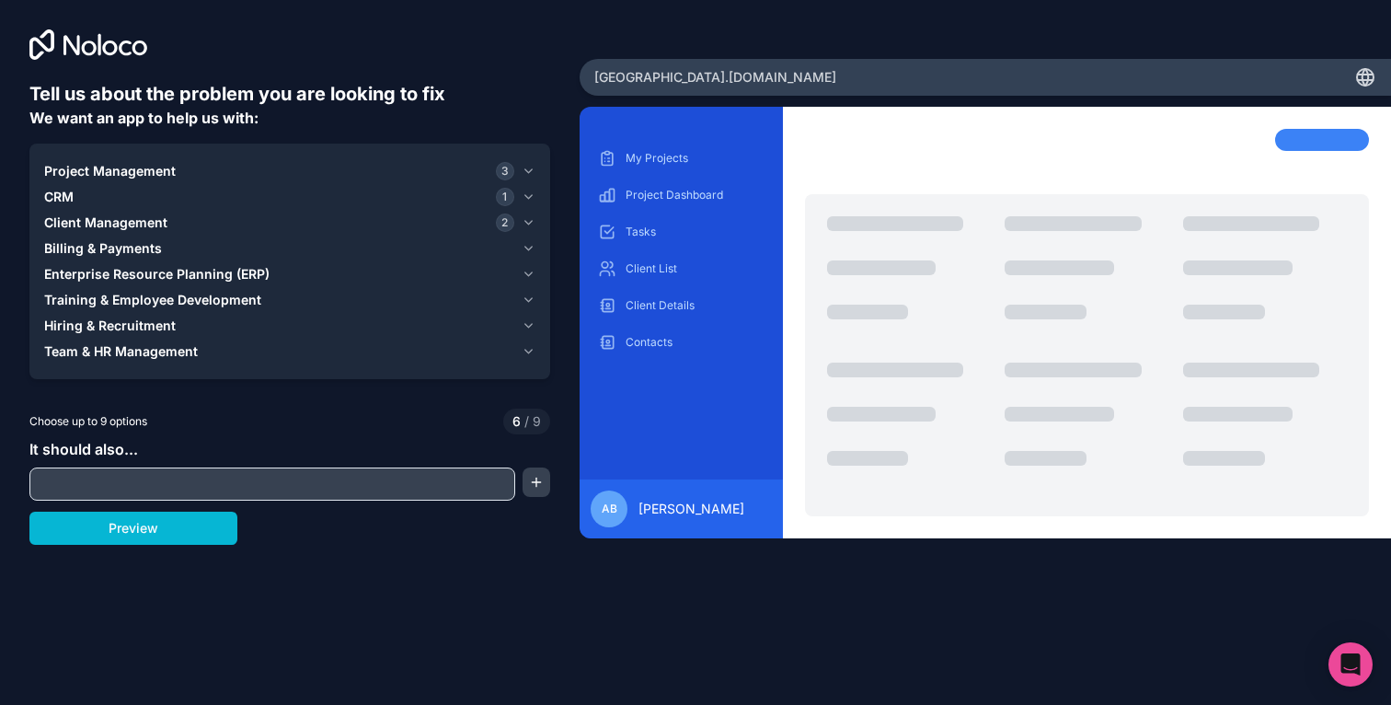
click at [166, 291] on span "Training & Employee Development" at bounding box center [152, 300] width 217 height 18
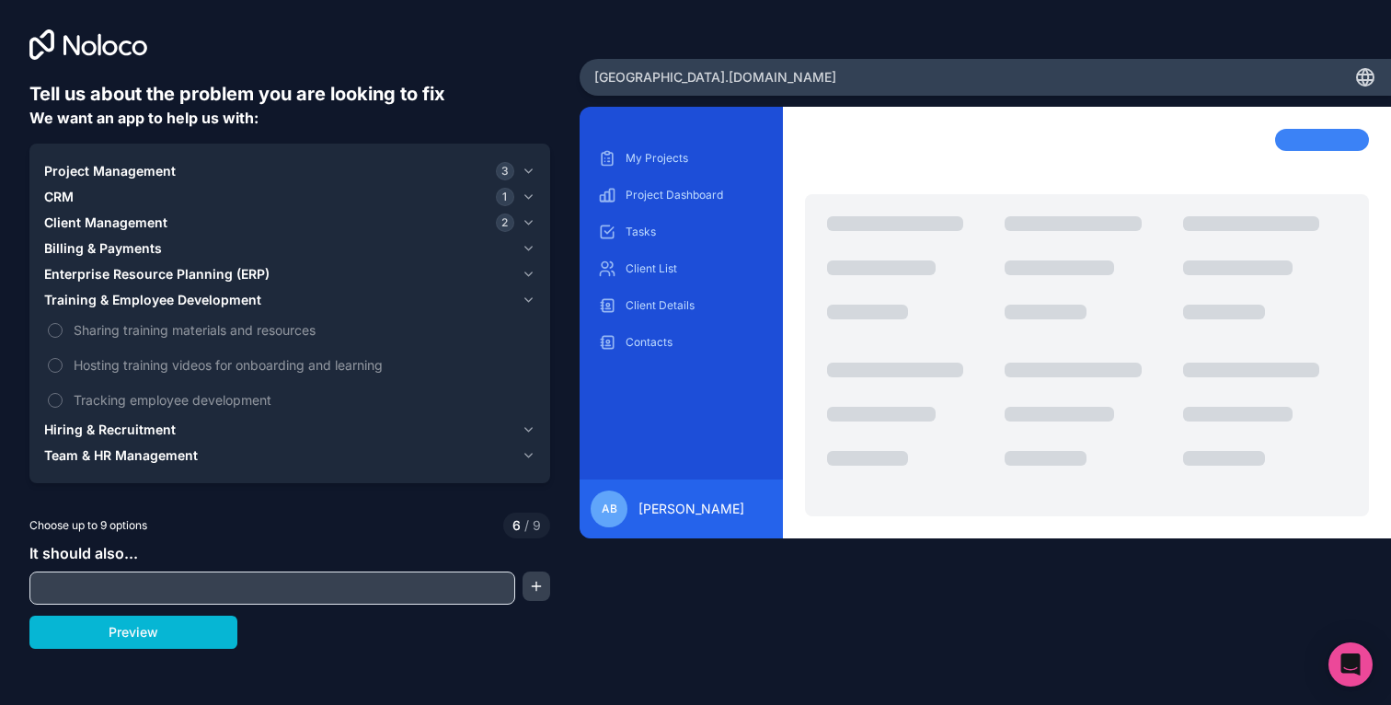
click at [178, 278] on span "Enterprise Resource Planning (ERP)" at bounding box center [156, 274] width 225 height 18
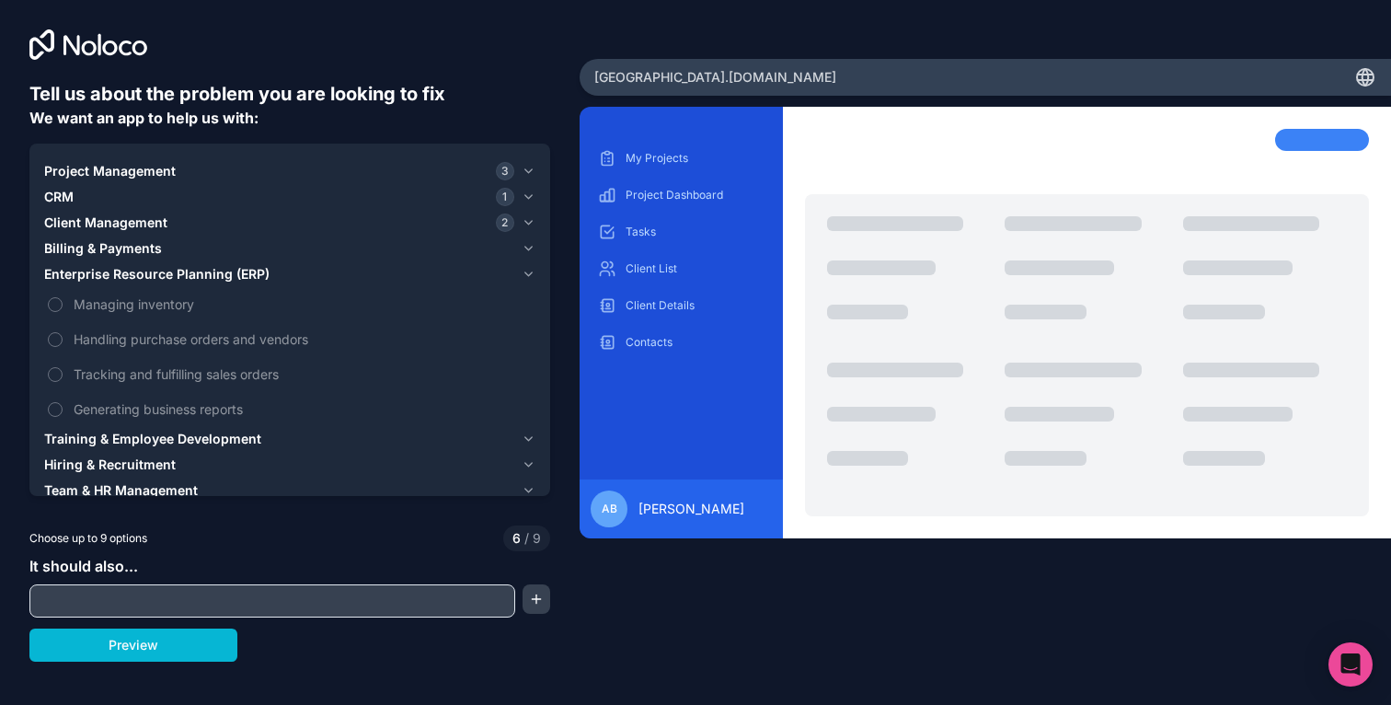
click at [182, 270] on span "Enterprise Resource Planning (ERP)" at bounding box center [156, 274] width 225 height 18
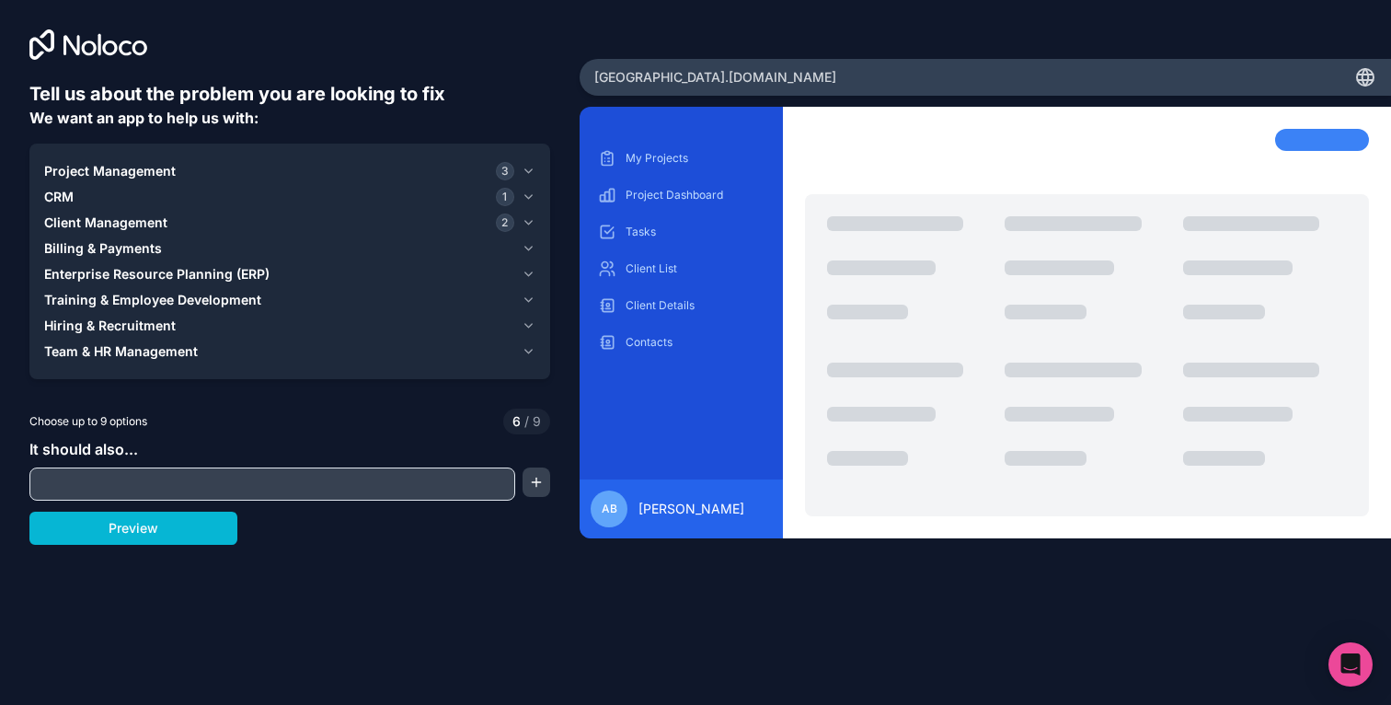
click at [199, 243] on div "Billing & Payments" at bounding box center [279, 248] width 470 height 18
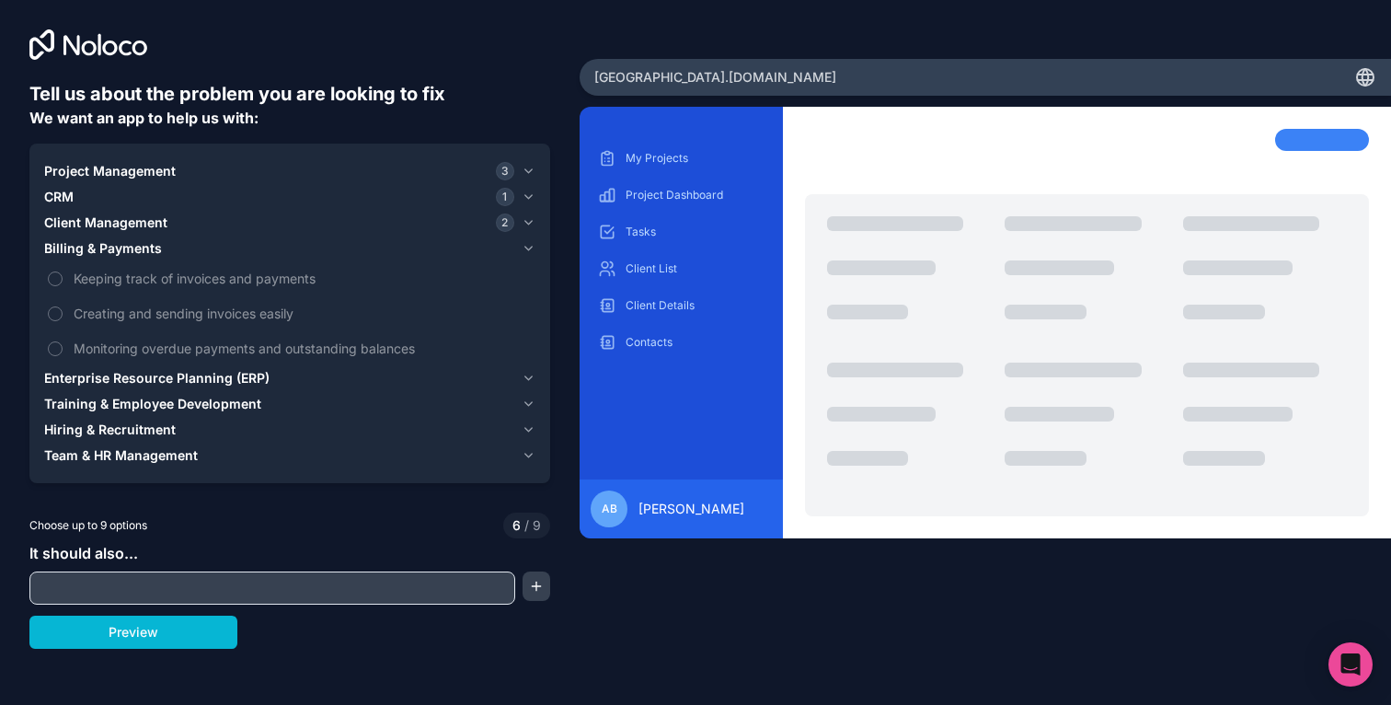
click at [199, 240] on div "Billing & Payments" at bounding box center [279, 248] width 470 height 18
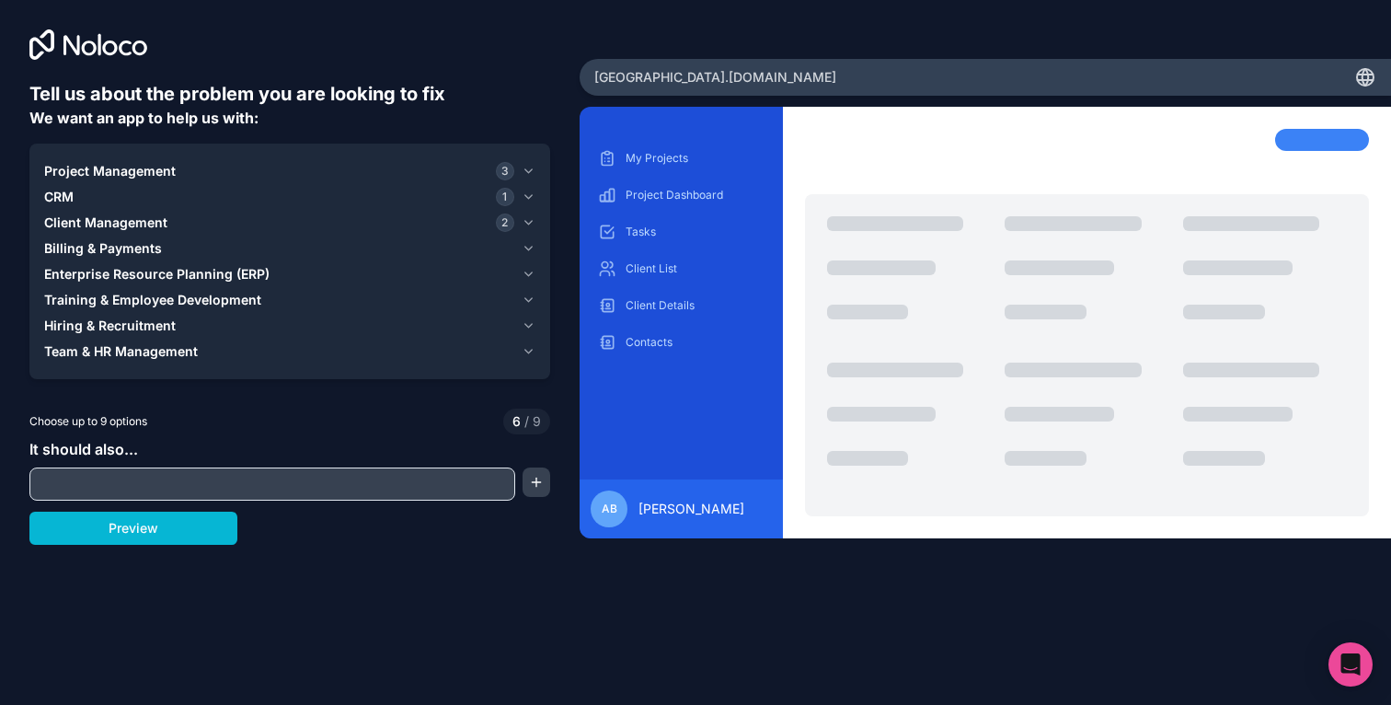
click at [210, 224] on div "Client Management 2" at bounding box center [279, 222] width 470 height 18
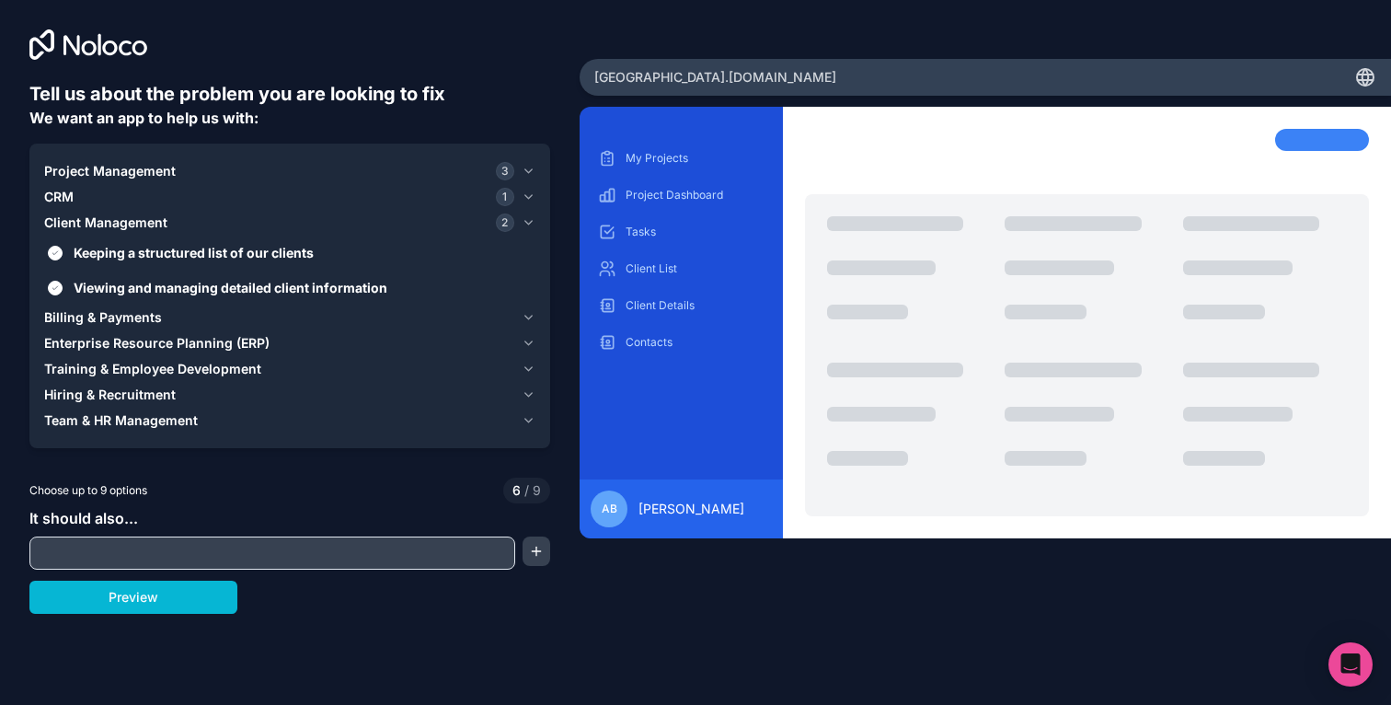
click at [210, 222] on div "Client Management 2" at bounding box center [279, 222] width 470 height 18
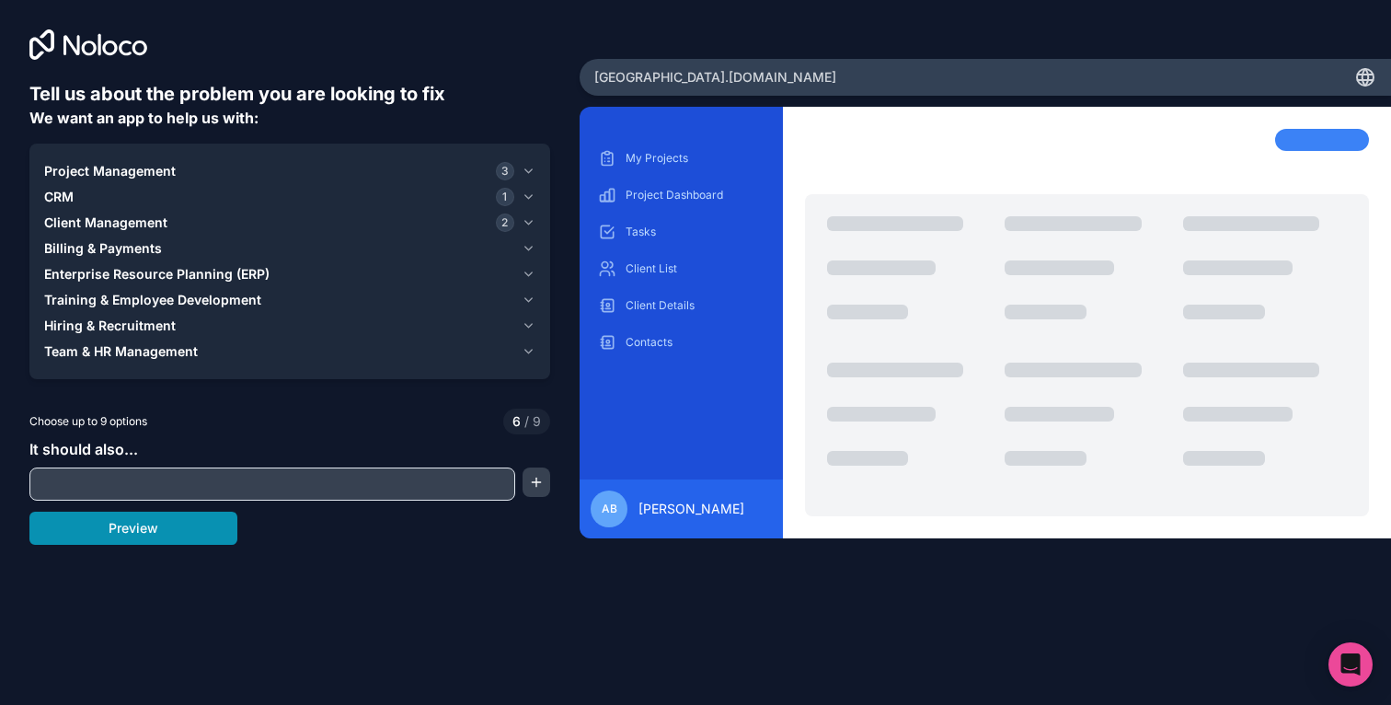
click at [190, 529] on button "Preview" at bounding box center [133, 527] width 208 height 33
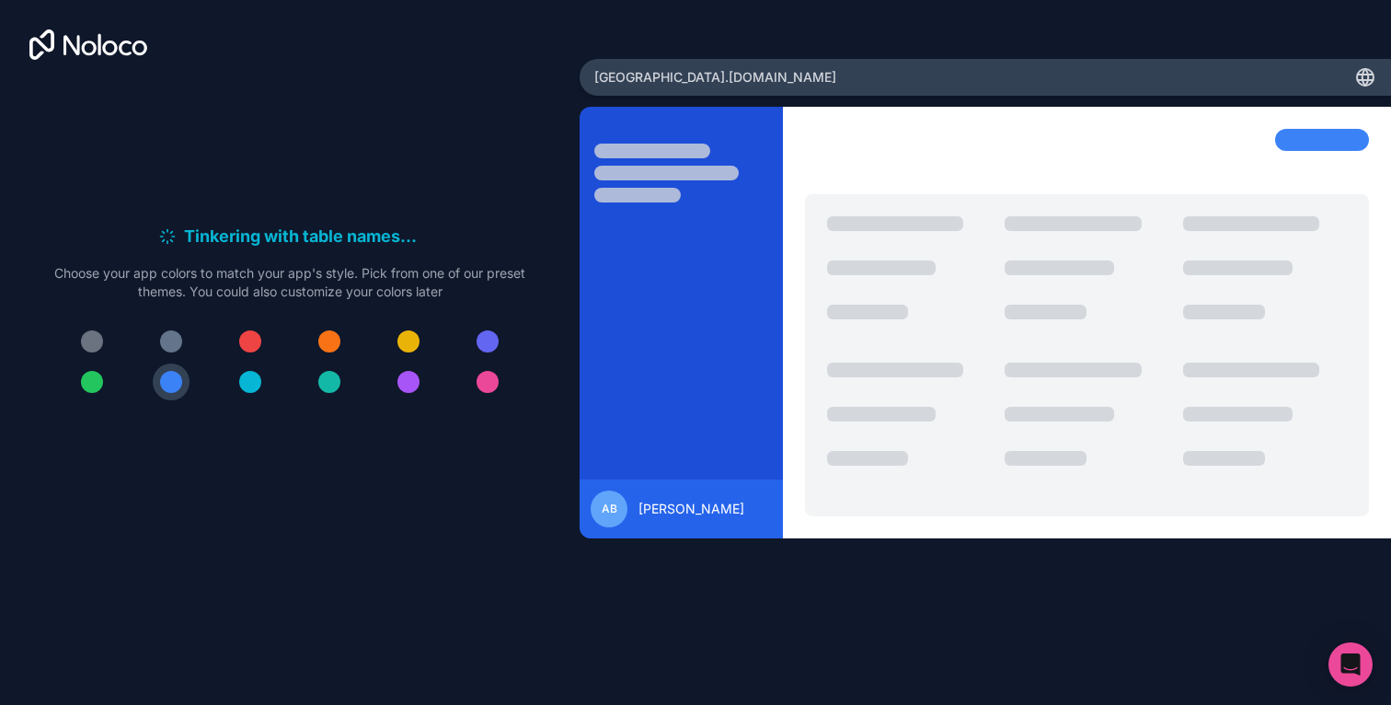
click at [408, 332] on div at bounding box center [408, 341] width 22 height 22
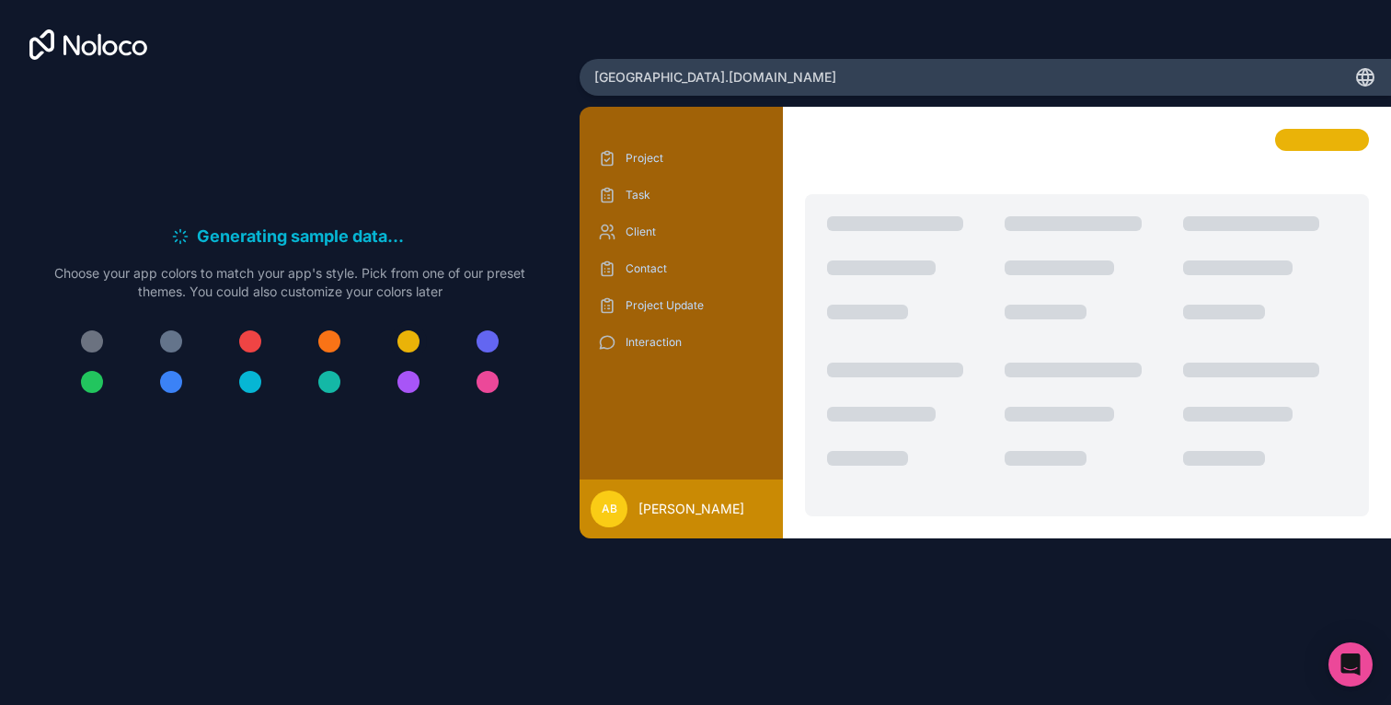
click at [404, 351] on button at bounding box center [408, 341] width 37 height 37
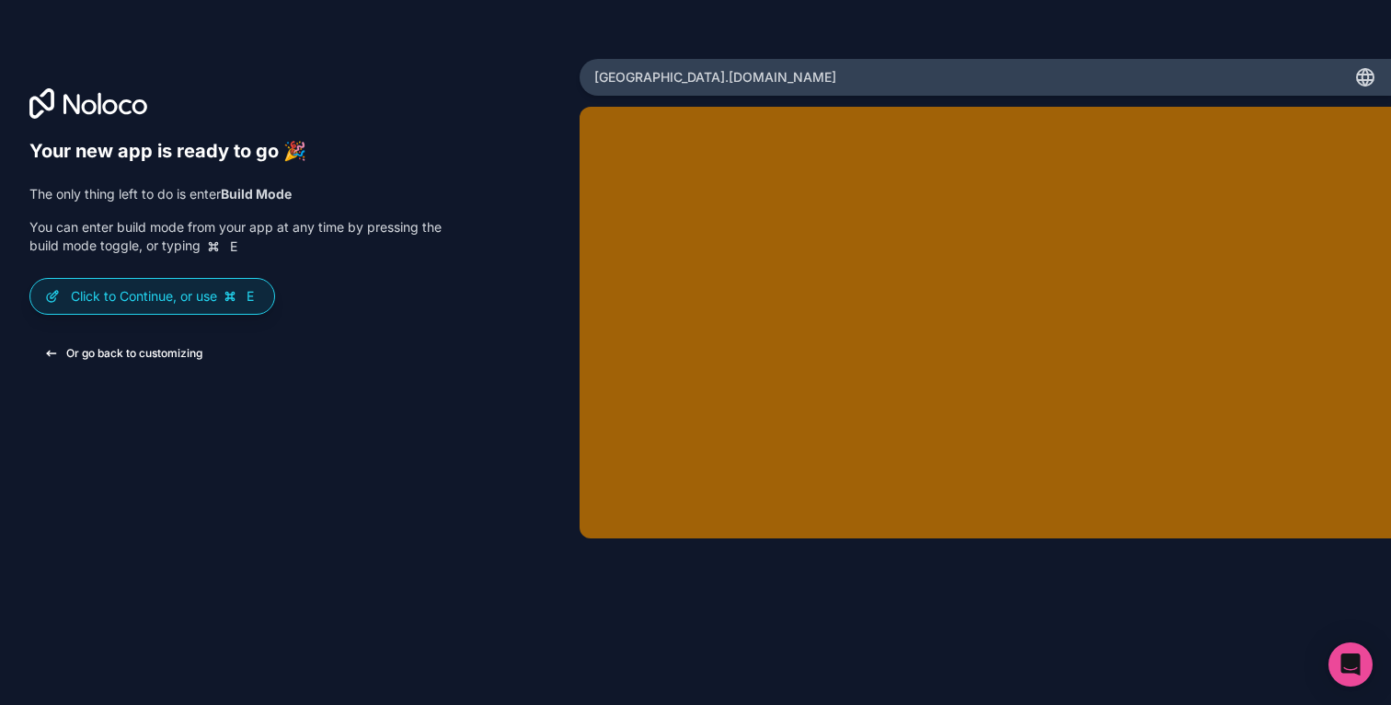
drag, startPoint x: 204, startPoint y: 306, endPoint x: 204, endPoint y: 357, distance: 50.6
click at [204, 357] on div "Your new app is ready to go 🎉 The only thing left to do is enter Build Mode You…" at bounding box center [235, 255] width 412 height 230
click at [204, 304] on p "Click to Continue, or use E" at bounding box center [165, 296] width 189 height 18
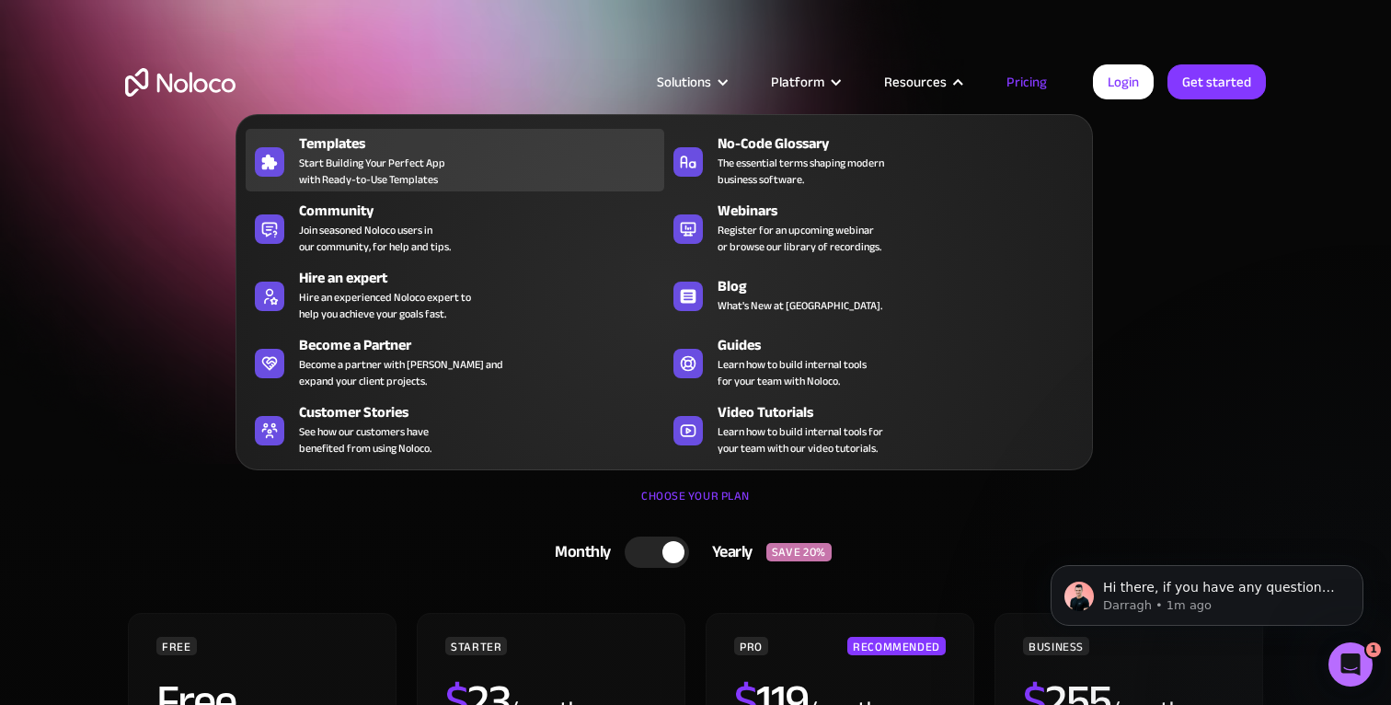
click at [496, 163] on div "Templates Start Building Your Perfect App with Ready-to-Use Templates" at bounding box center [477, 159] width 356 height 55
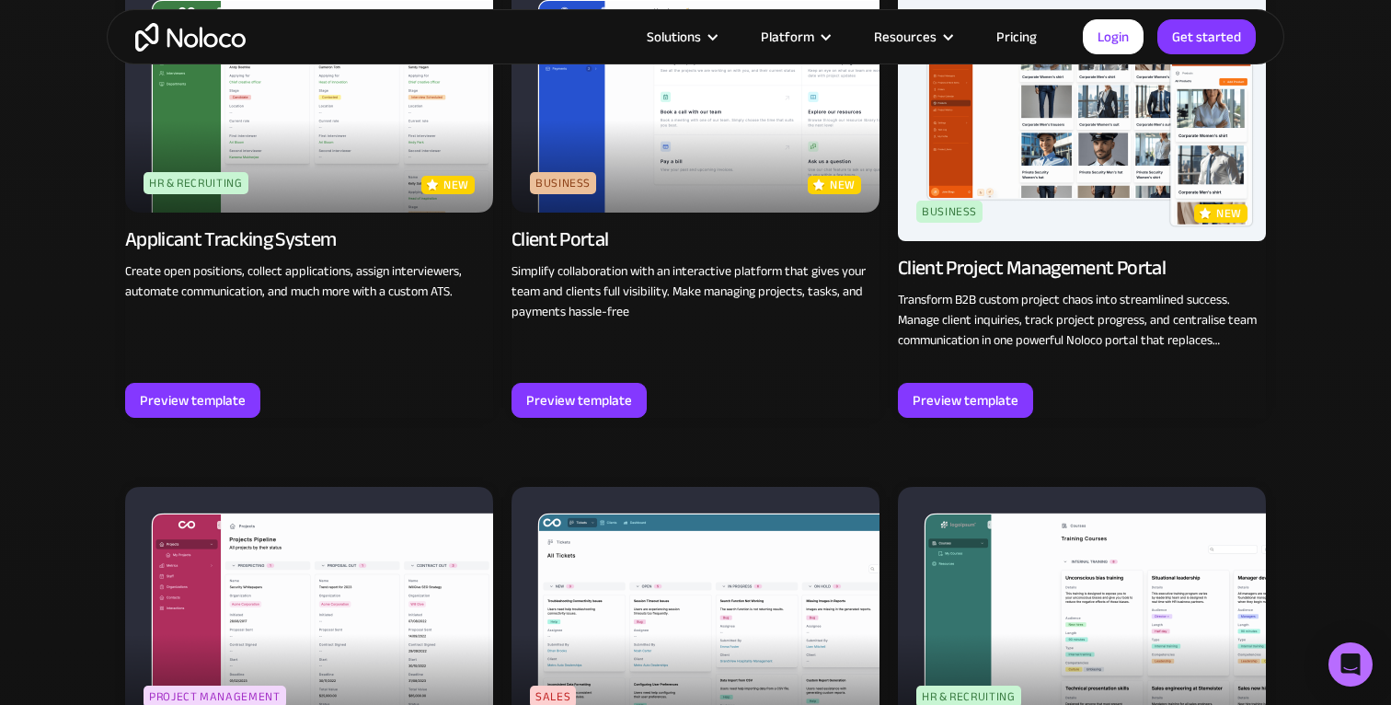
scroll to position [1301, 0]
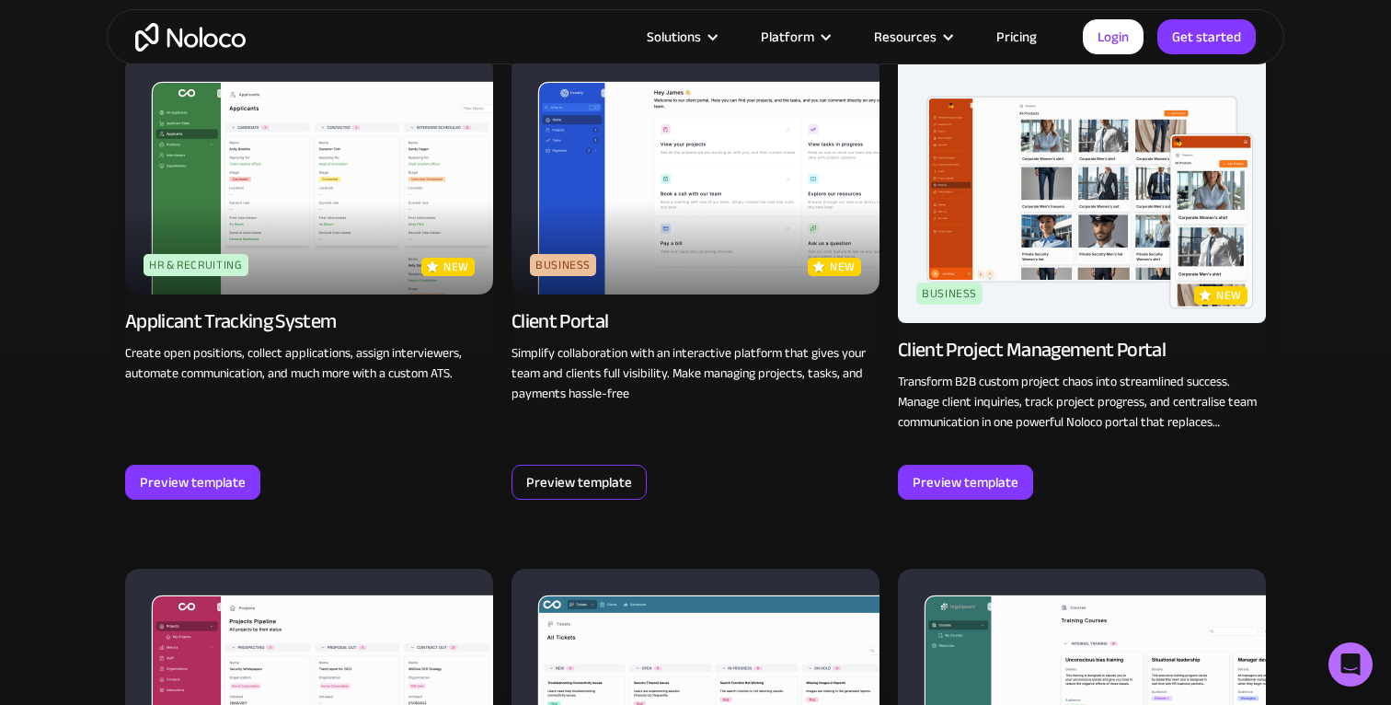
click at [619, 487] on div "Preview template" at bounding box center [579, 482] width 106 height 24
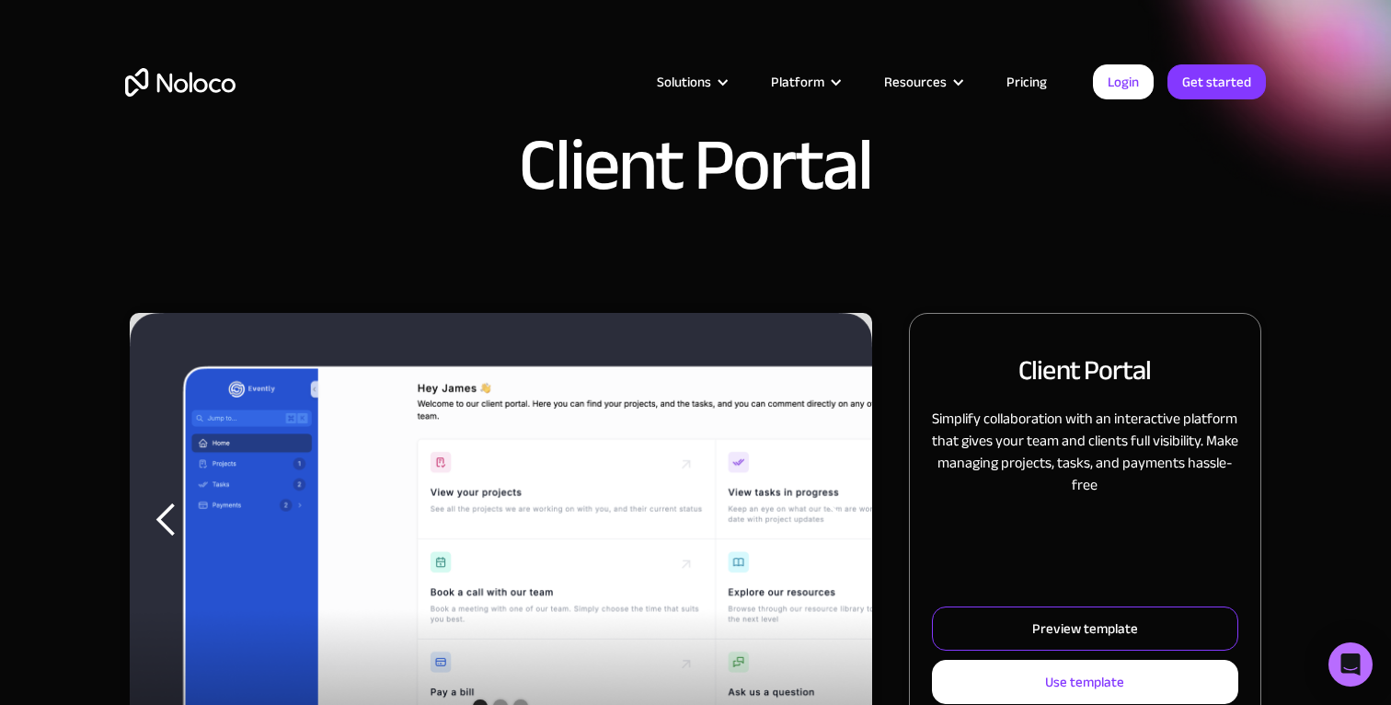
click at [982, 618] on link "Preview template" at bounding box center [1085, 628] width 306 height 44
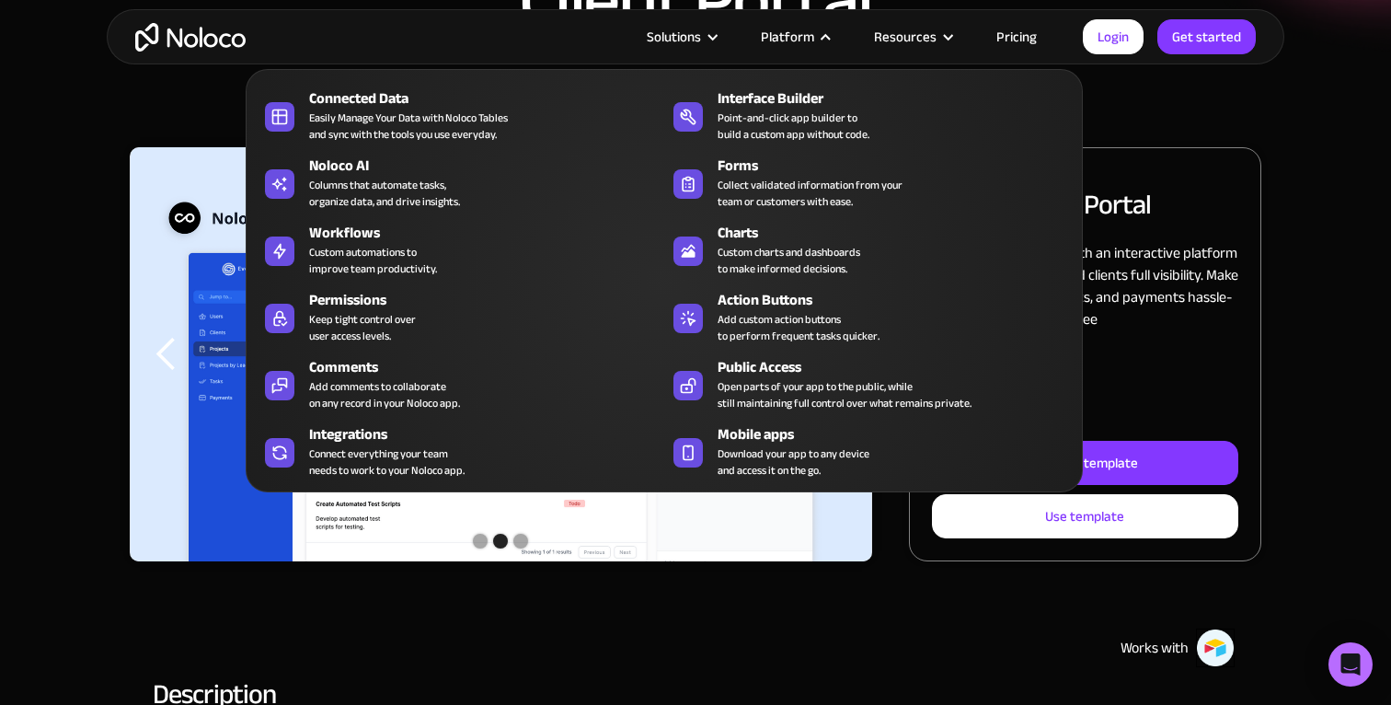
scroll to position [177, 0]
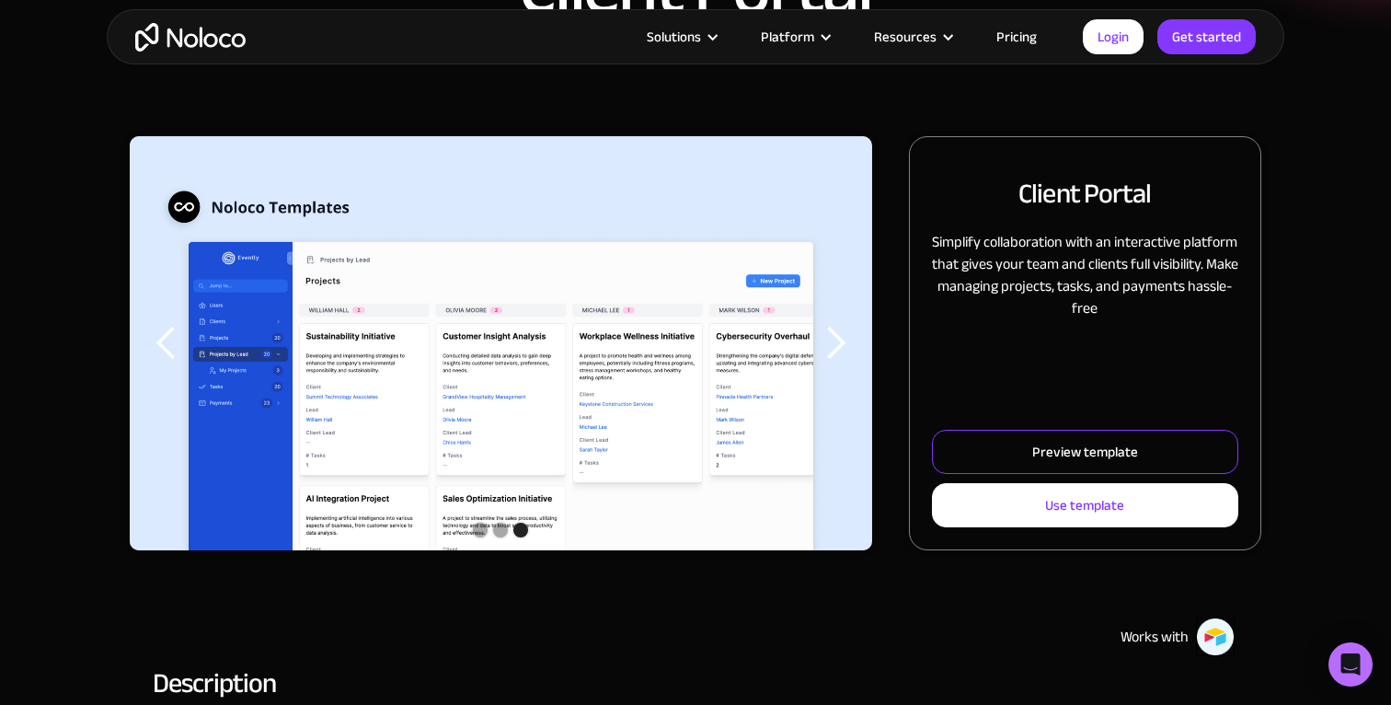
click at [1066, 455] on div "Preview template" at bounding box center [1085, 452] width 106 height 24
